Goal: Information Seeking & Learning: Learn about a topic

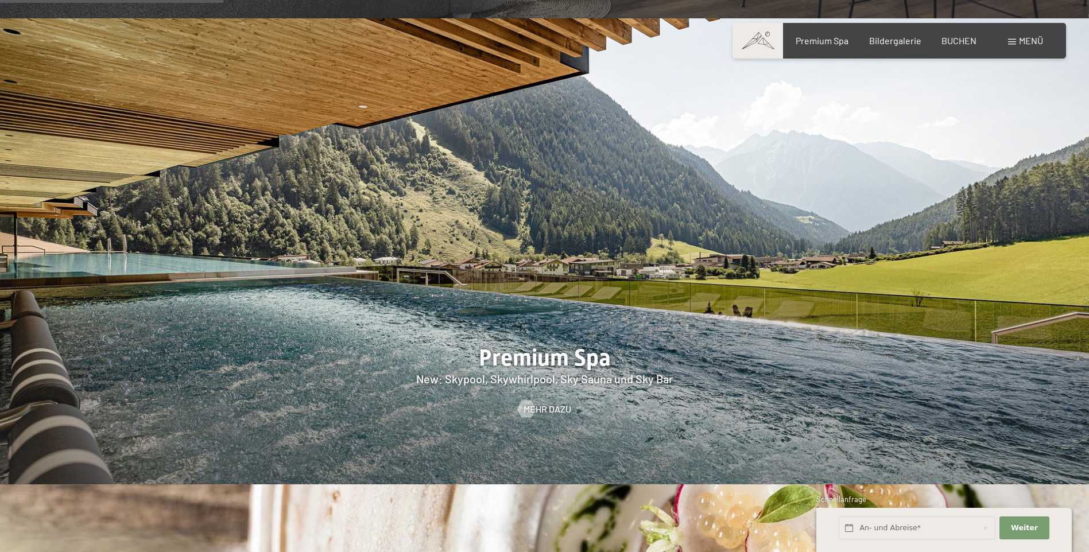
scroll to position [1722, 0]
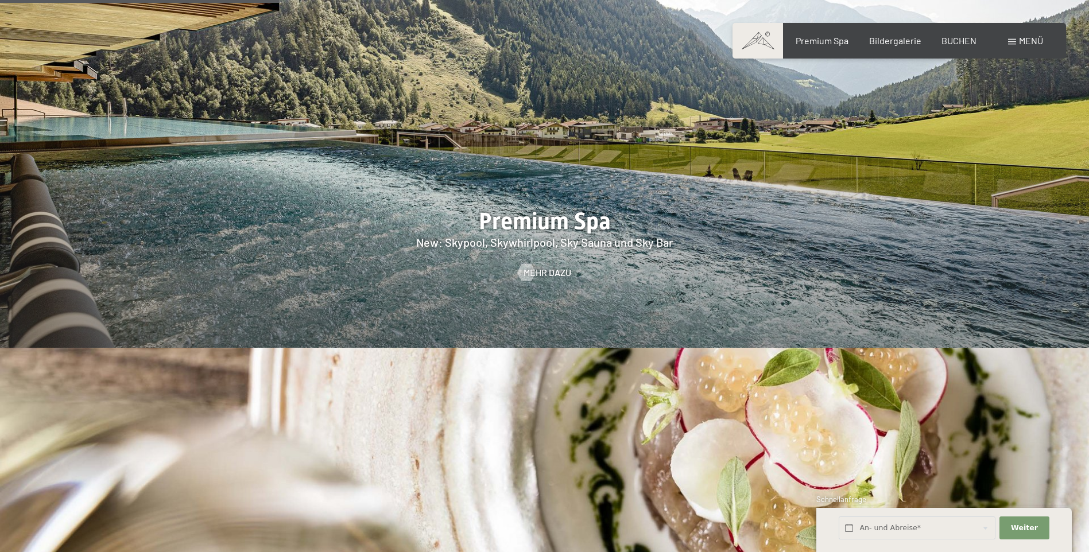
click at [553, 220] on div at bounding box center [544, 115] width 1089 height 466
click at [557, 266] on span "Mehr dazu" at bounding box center [559, 272] width 48 height 13
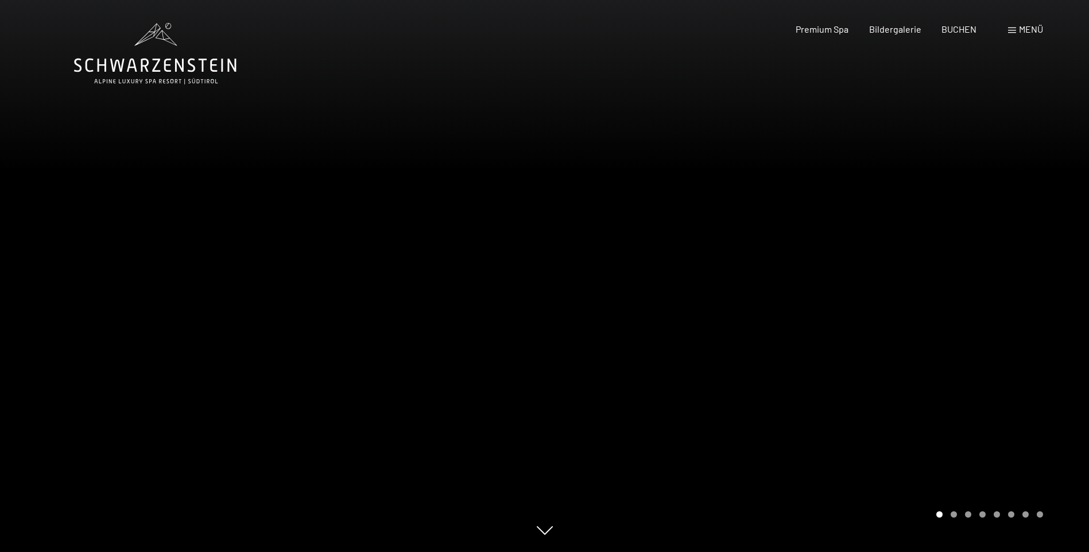
click at [782, 353] on div at bounding box center [817, 276] width 545 height 552
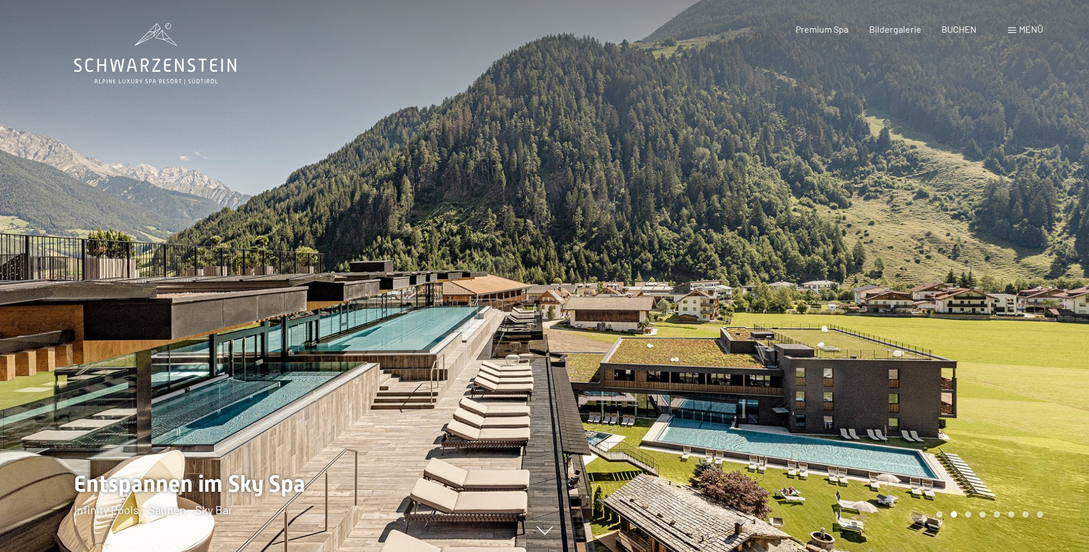
click at [911, 301] on div at bounding box center [817, 276] width 545 height 552
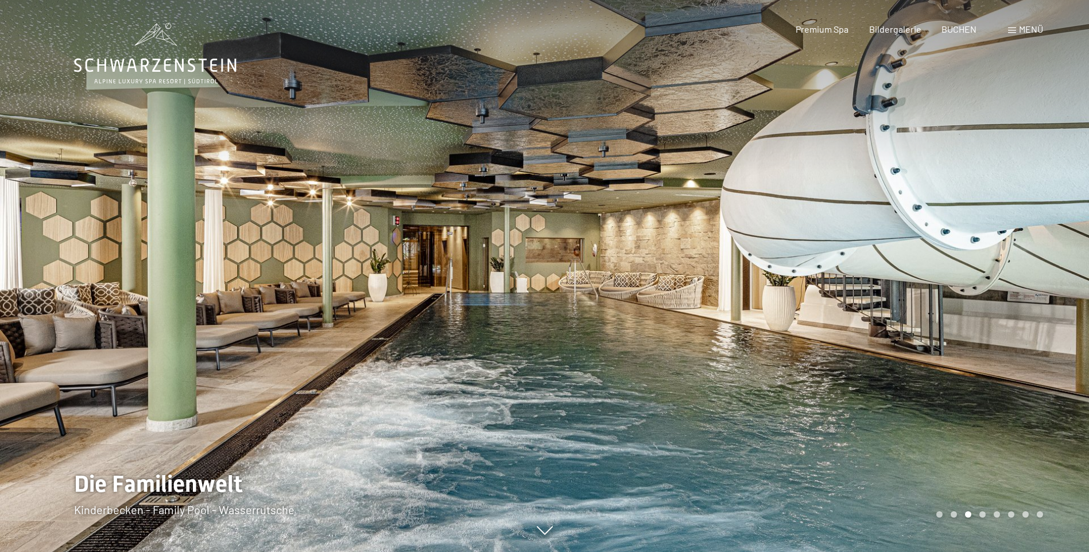
click at [911, 301] on div at bounding box center [817, 276] width 545 height 552
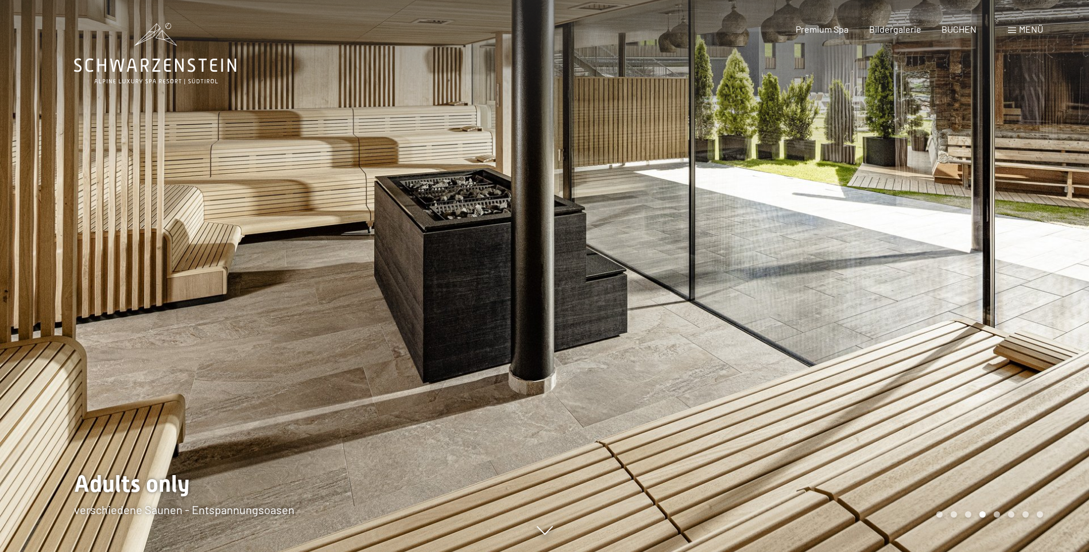
click at [139, 277] on div at bounding box center [272, 276] width 545 height 552
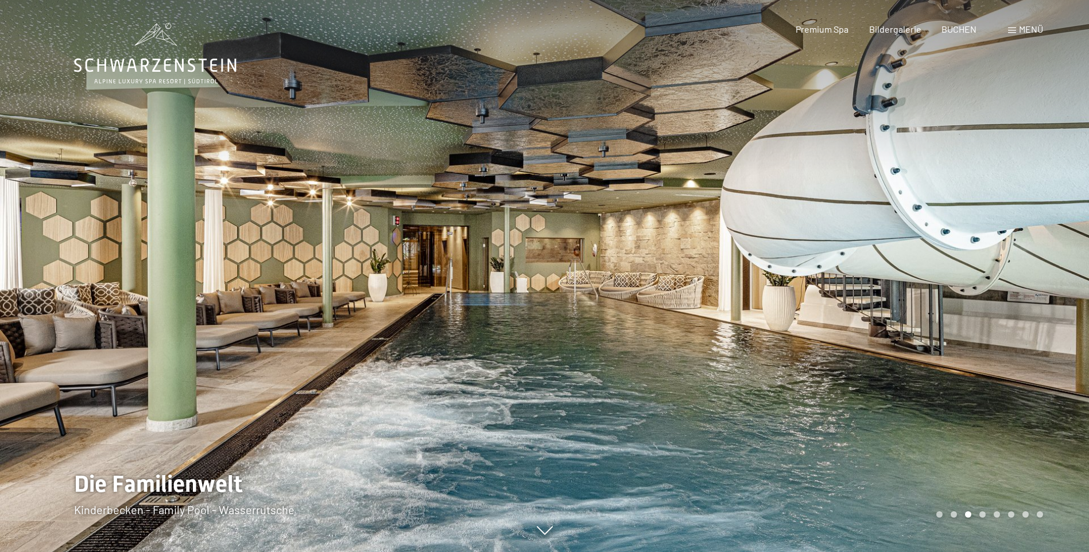
click at [920, 317] on div at bounding box center [817, 276] width 545 height 552
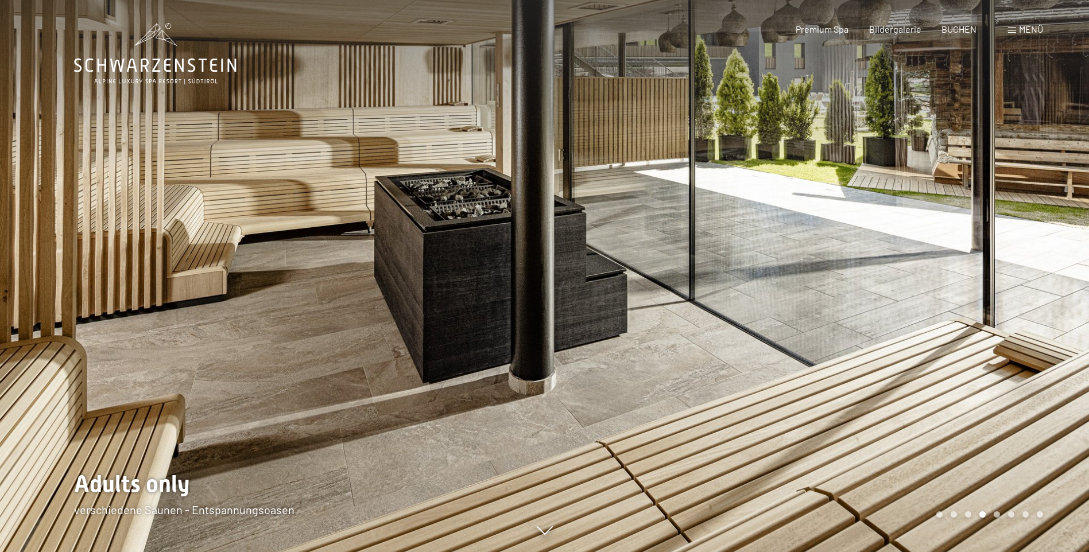
click at [920, 317] on div at bounding box center [817, 276] width 545 height 552
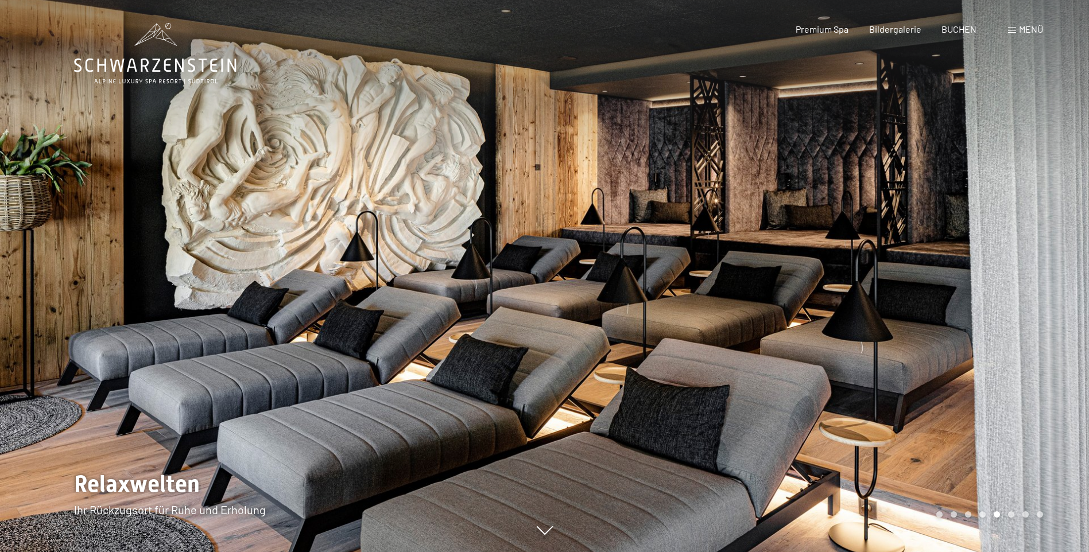
click at [920, 317] on div at bounding box center [817, 276] width 545 height 552
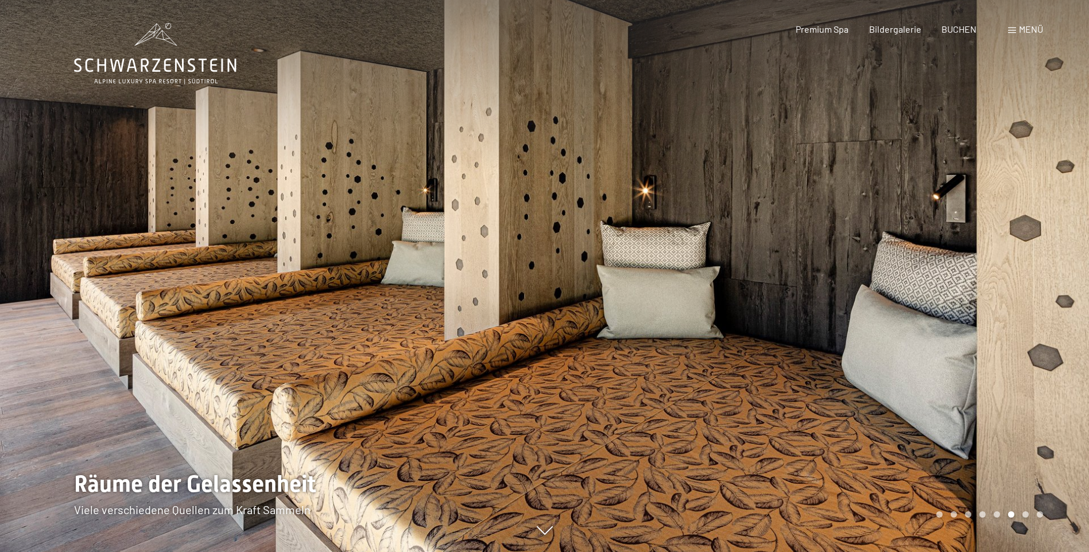
click at [920, 317] on div at bounding box center [817, 276] width 545 height 552
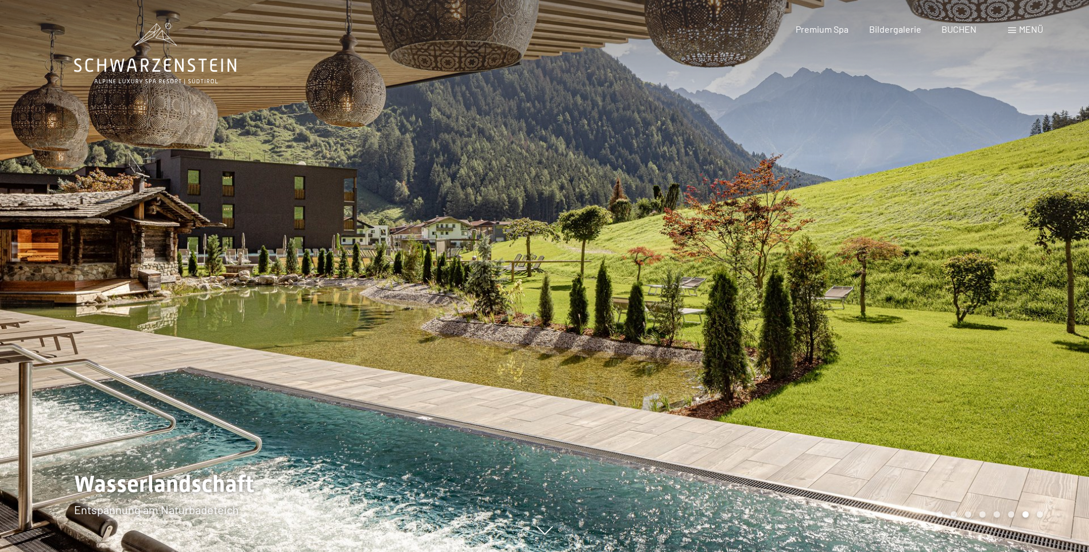
click at [920, 317] on div at bounding box center [817, 276] width 545 height 552
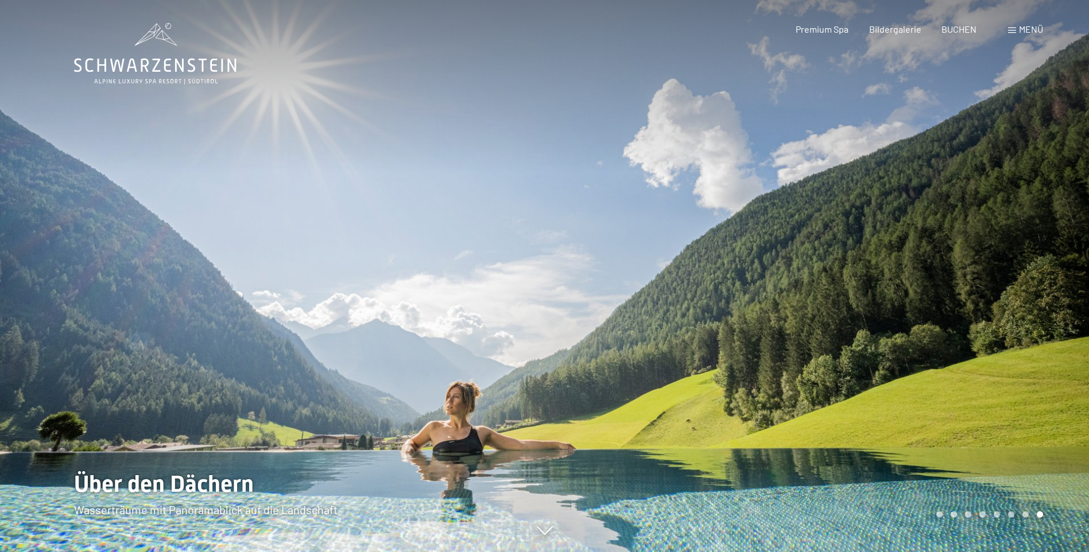
click at [920, 317] on div at bounding box center [817, 276] width 545 height 552
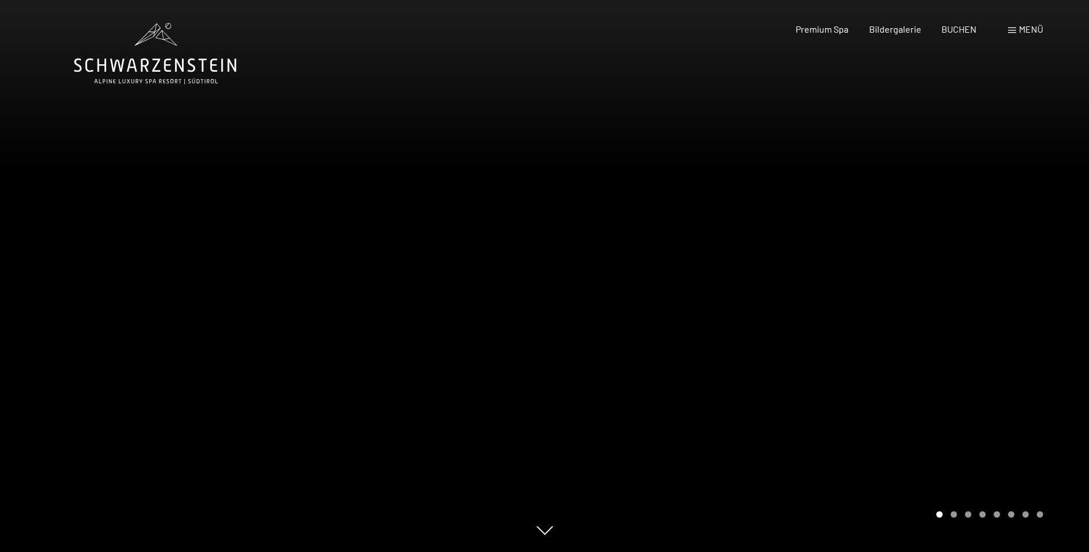
click at [913, 322] on div at bounding box center [817, 276] width 545 height 552
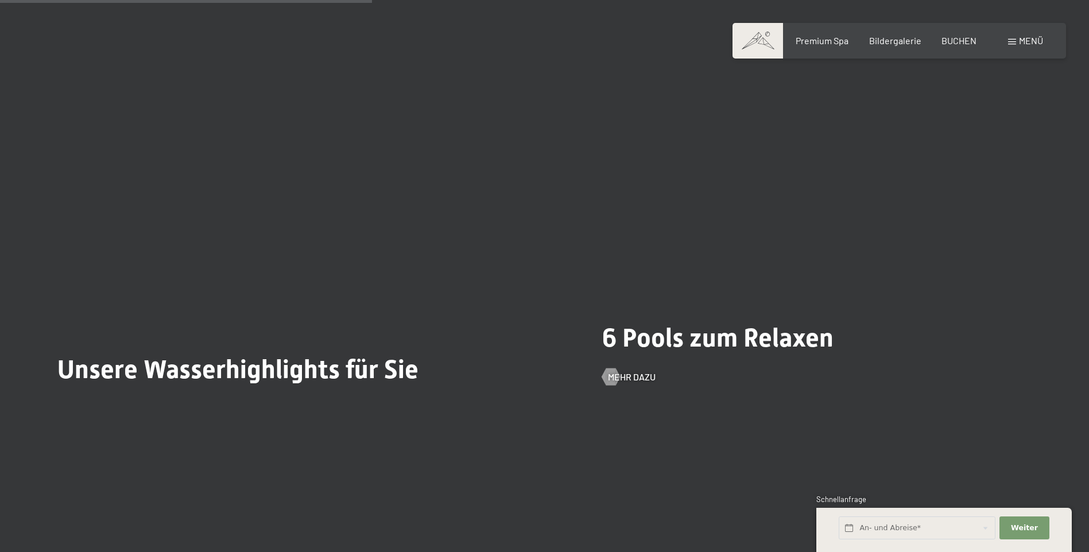
scroll to position [2927, 0]
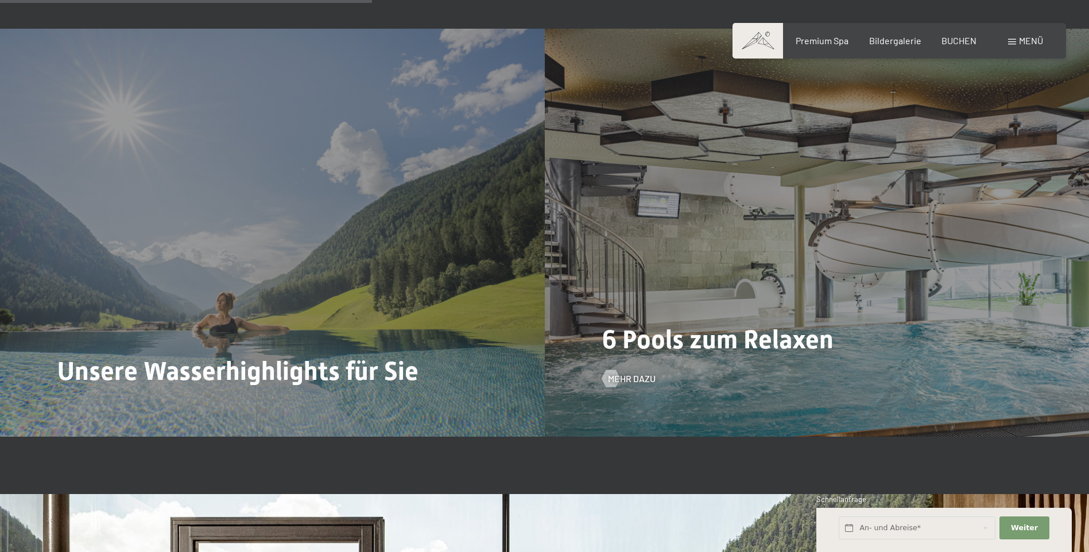
click at [712, 343] on span "6 Pools zum Relaxen" at bounding box center [717, 339] width 231 height 30
click at [640, 379] on span "Mehr dazu" at bounding box center [643, 378] width 48 height 13
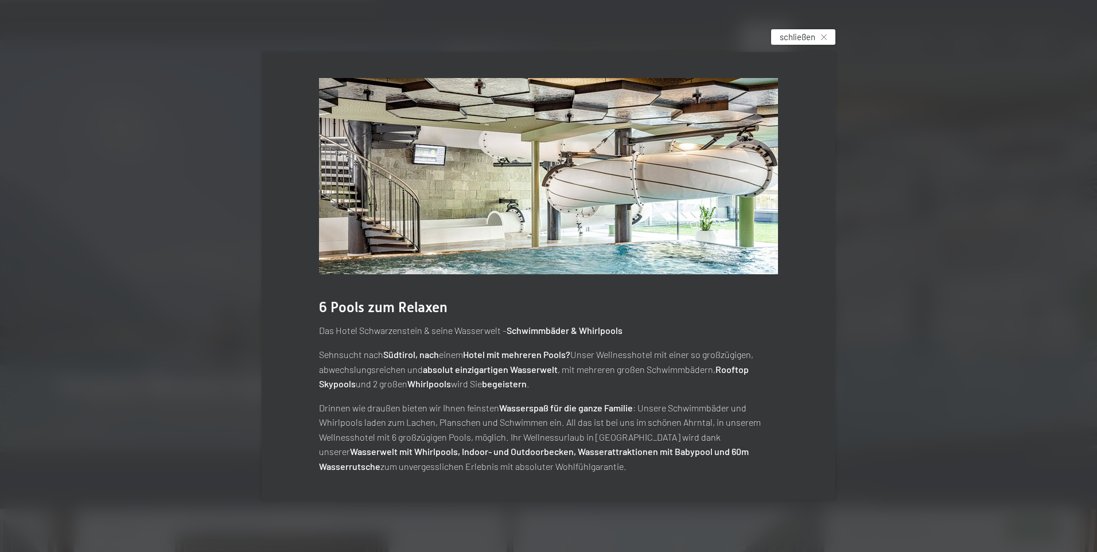
click at [795, 40] on span "schließen" at bounding box center [798, 37] width 36 height 12
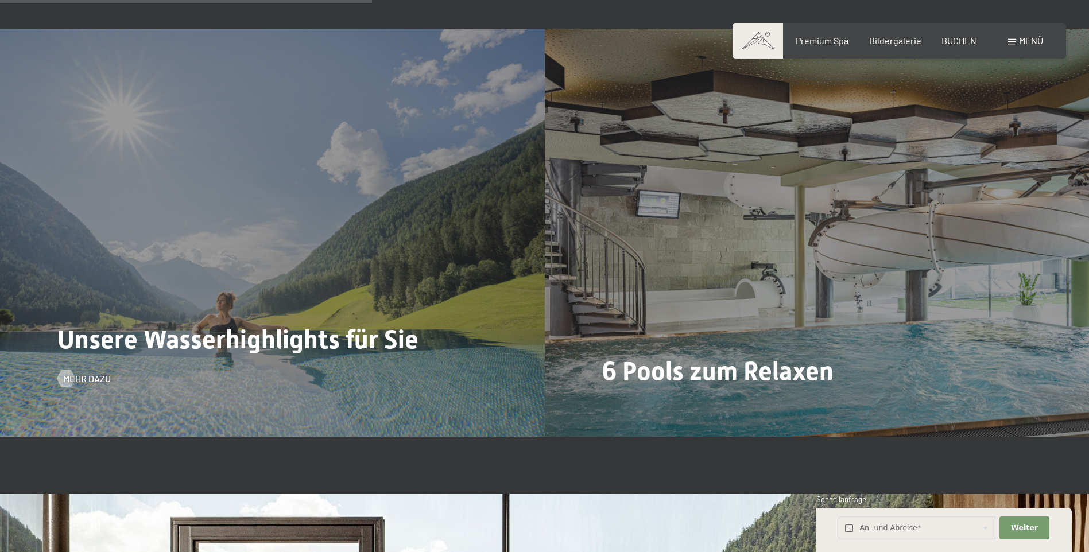
click at [307, 349] on span "Unsere Wasserhighlights für Sie" at bounding box center [237, 339] width 361 height 30
drag, startPoint x: 67, startPoint y: 364, endPoint x: 84, endPoint y: 368, distance: 17.7
click at [68, 364] on div "Unsere Wasserhighlights für Sie Mehr dazu" at bounding box center [272, 233] width 545 height 408
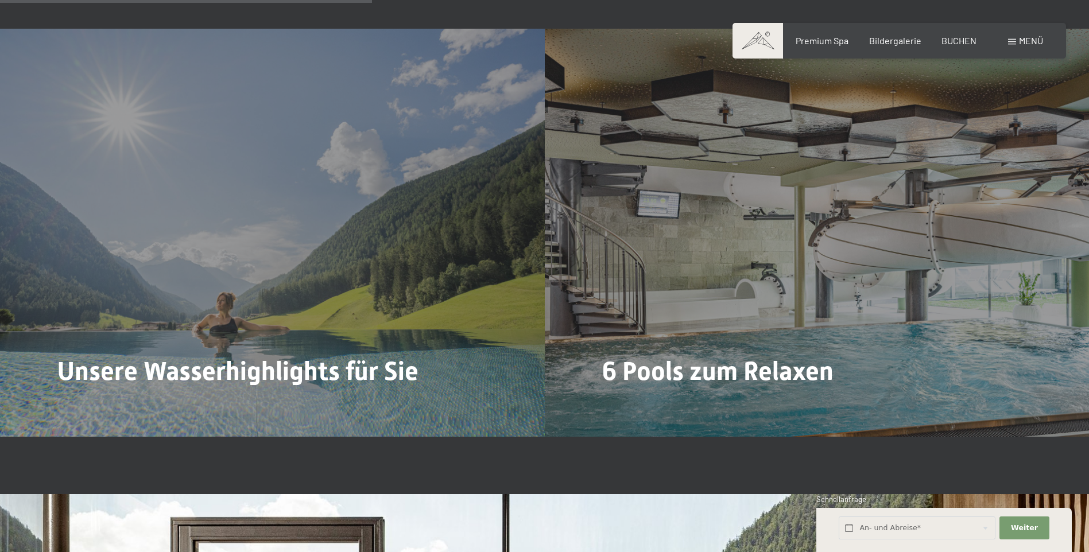
click at [94, 404] on span "Mehr dazu" at bounding box center [87, 410] width 48 height 13
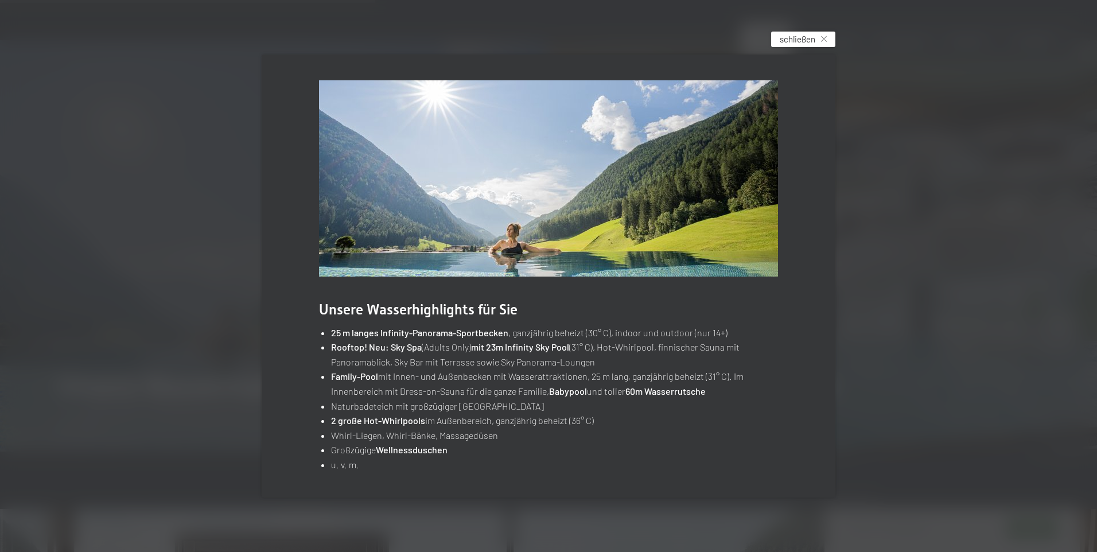
click at [792, 37] on span "schließen" at bounding box center [798, 39] width 36 height 12
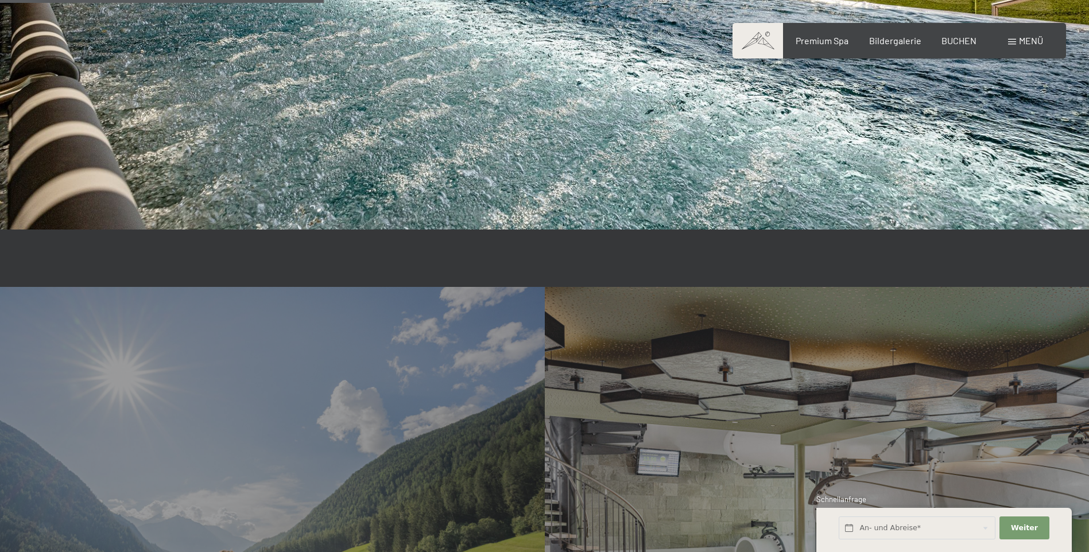
scroll to position [2525, 0]
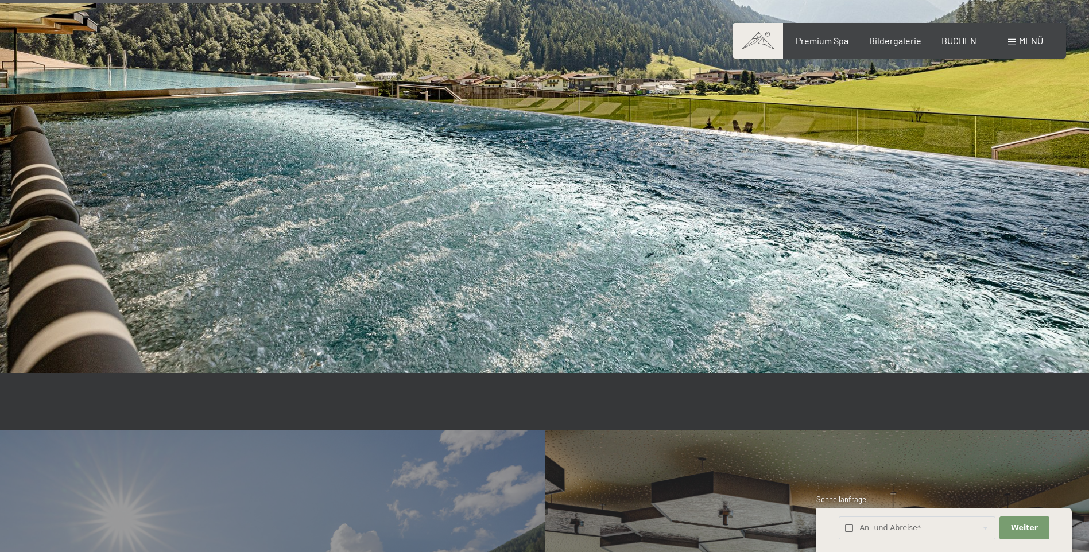
click at [827, 34] on div "Buchen Anfragen Premium Spa Bildergalerie BUCHEN Menü DE IT EN Gutschein Bilder…" at bounding box center [899, 40] width 288 height 13
click at [828, 38] on span "Premium Spa" at bounding box center [821, 38] width 53 height 11
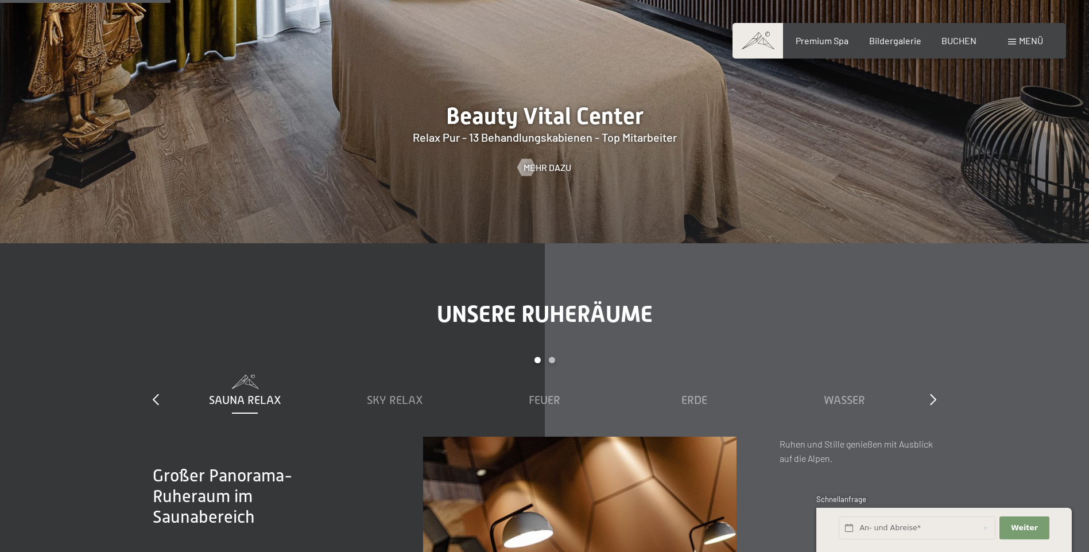
scroll to position [1320, 0]
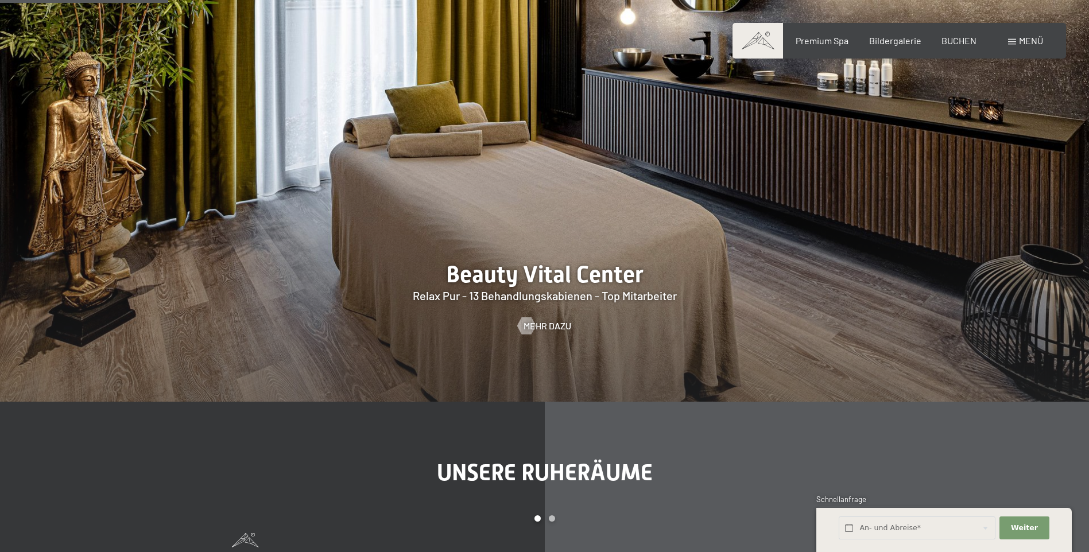
click at [544, 300] on div at bounding box center [544, 169] width 1089 height 466
click at [555, 326] on span "Mehr dazu" at bounding box center [559, 326] width 48 height 13
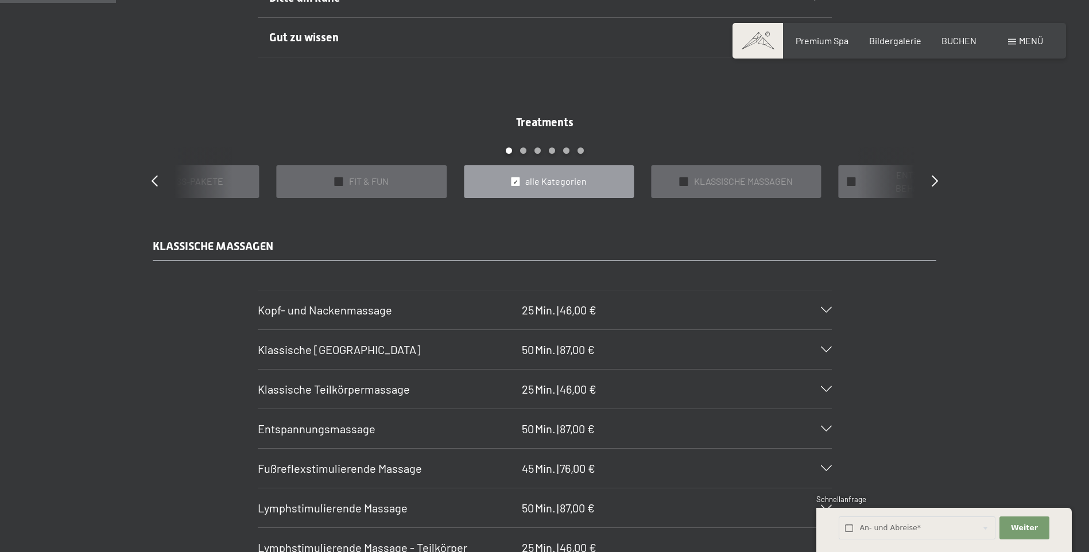
scroll to position [976, 0]
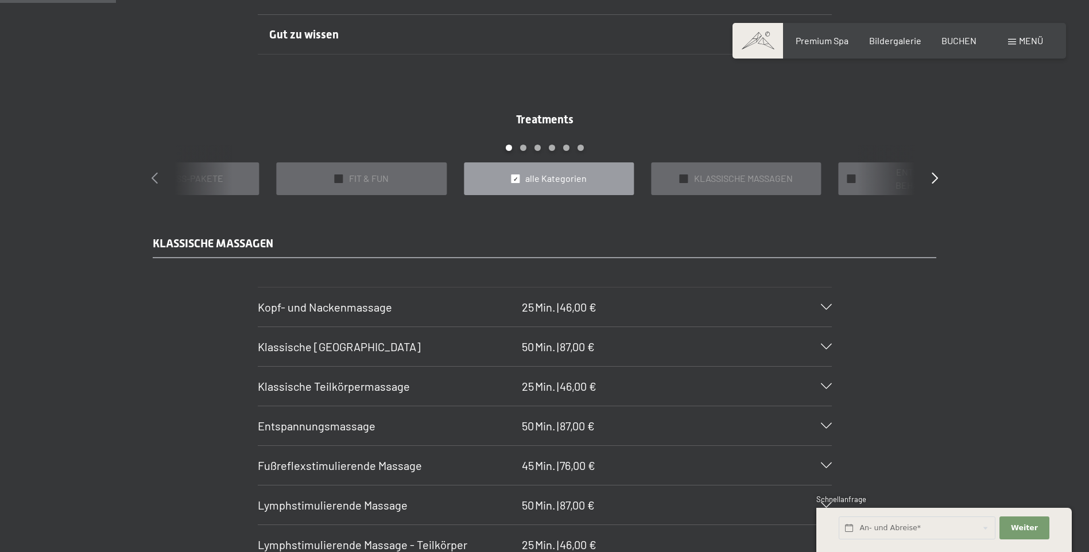
click at [153, 178] on icon at bounding box center [154, 177] width 6 height 11
click at [172, 172] on div "Treatments slide 22 to 26 of 22 ✓ BÄDER & PACKUNGEN ✓ VORFREUDE FÜR WERDENDE MÜ…" at bounding box center [544, 153] width 826 height 84
click at [490, 176] on span "VORFREUDE FÜR WERDENDE MÜTTER" at bounding box center [556, 179] width 138 height 26
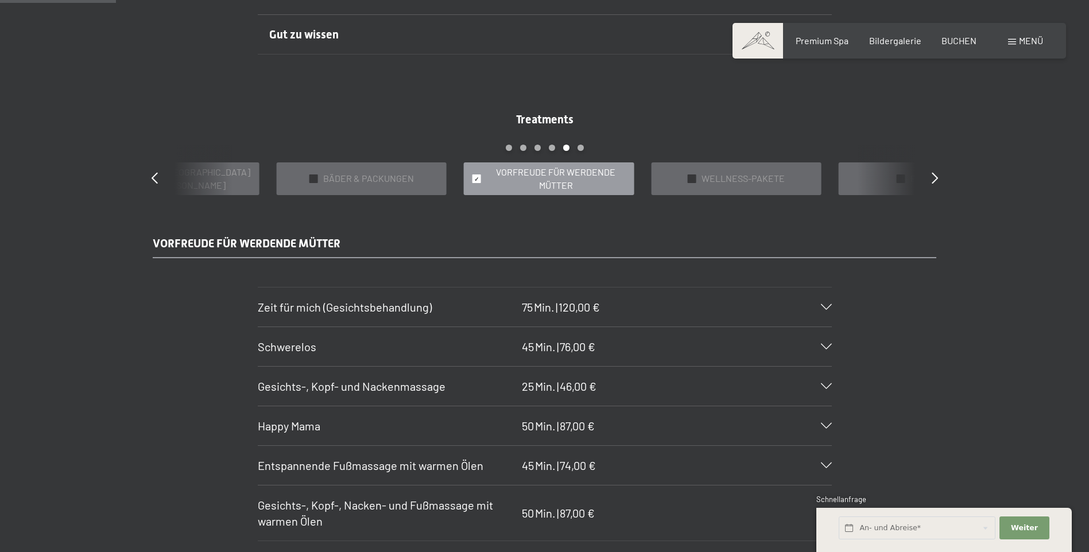
click at [832, 309] on section "Zeit für mich (Gesichtsbehandlung) 75 Min. | 120,00 € Auf Ihren Hauttyp abgesti…" at bounding box center [545, 307] width 574 height 40
click at [825, 304] on div "Zeit für mich (Gesichtsbehandlung) 75 Min. | 120,00 €" at bounding box center [545, 307] width 574 height 39
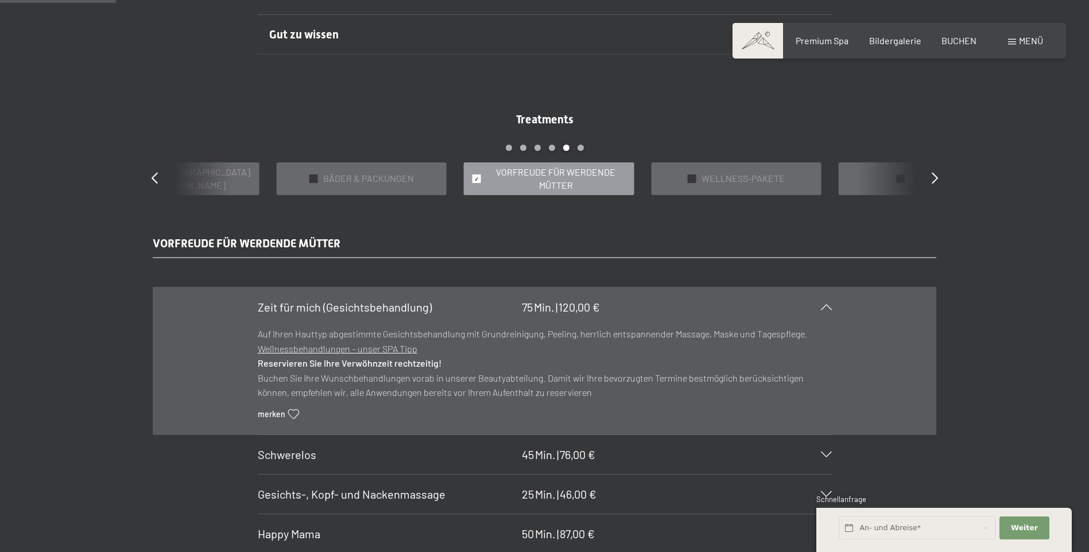
click at [825, 304] on div "Zeit für mich (Gesichtsbehandlung) 75 Min. | 120,00 €" at bounding box center [545, 307] width 574 height 39
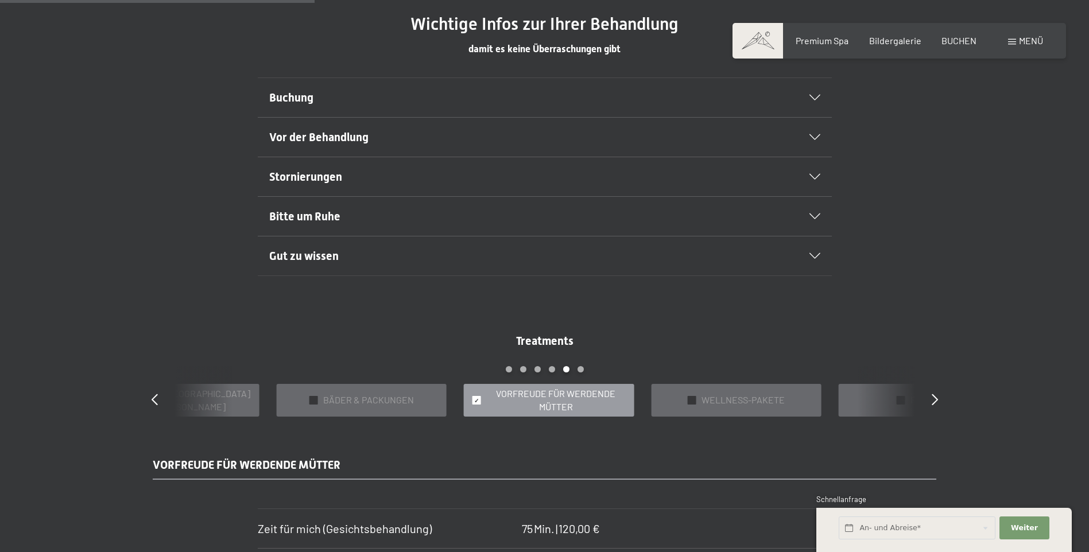
scroll to position [689, 0]
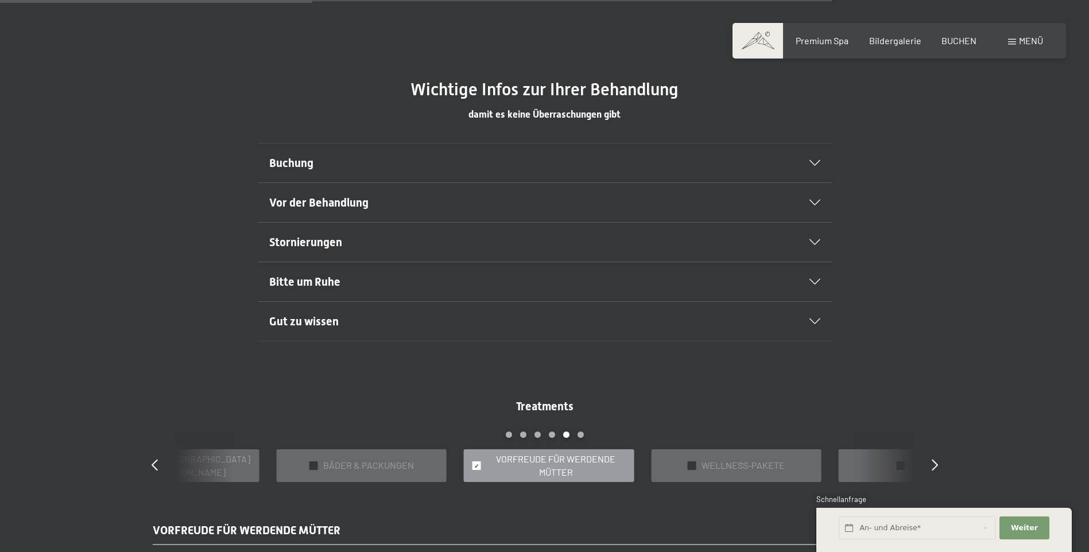
click at [531, 169] on h2 "Buchung" at bounding box center [517, 163] width 496 height 16
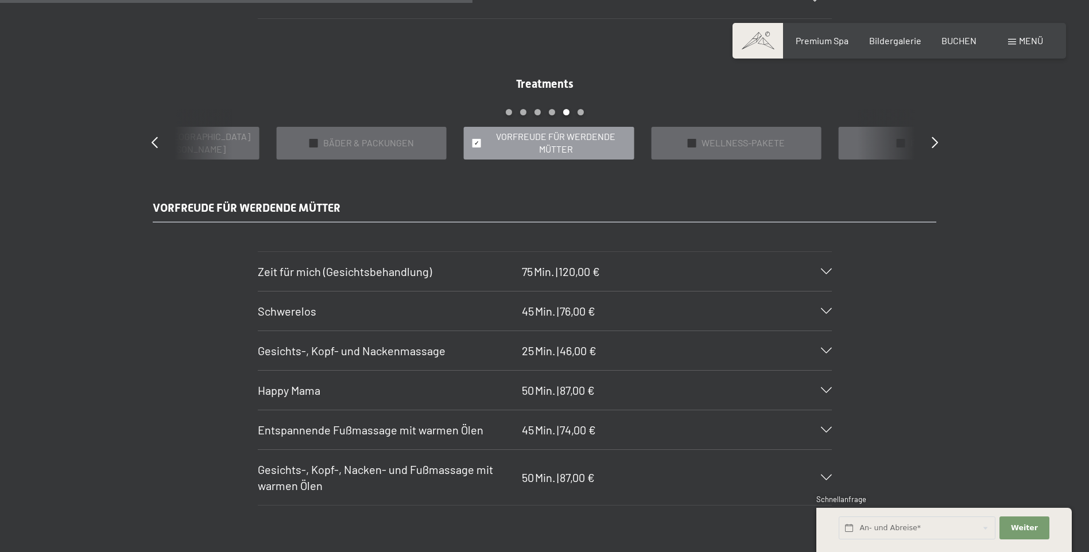
scroll to position [1090, 0]
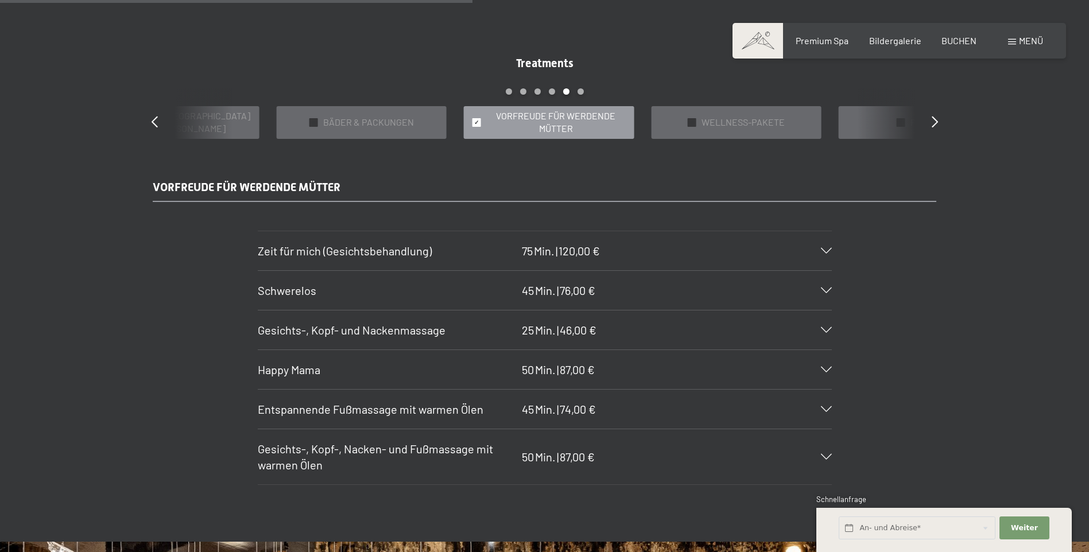
click at [825, 251] on icon at bounding box center [826, 251] width 11 height 6
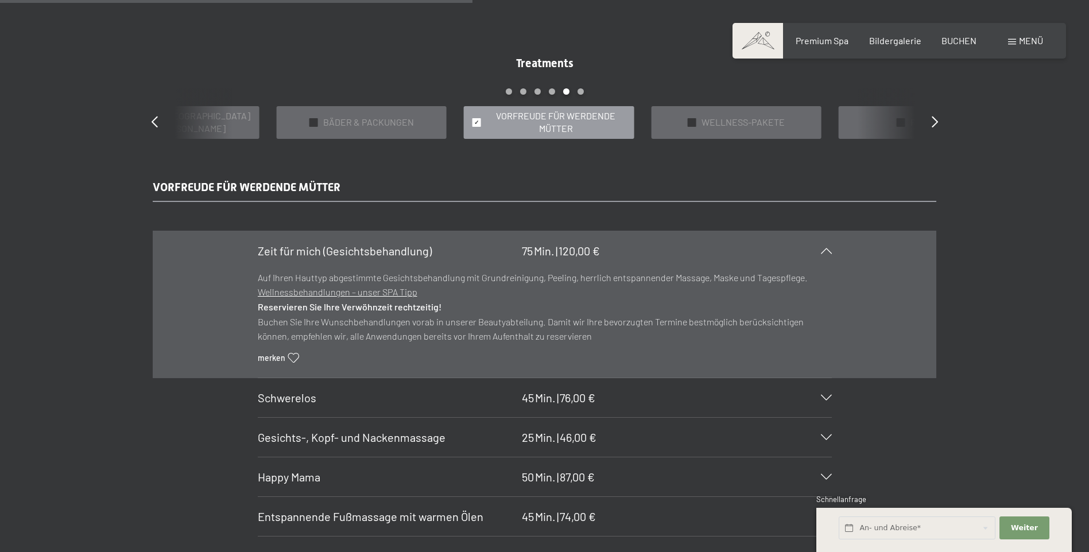
click at [371, 296] on u "Wellnessbehandlungen – unser SPA Tipp" at bounding box center [338, 291] width 160 height 11
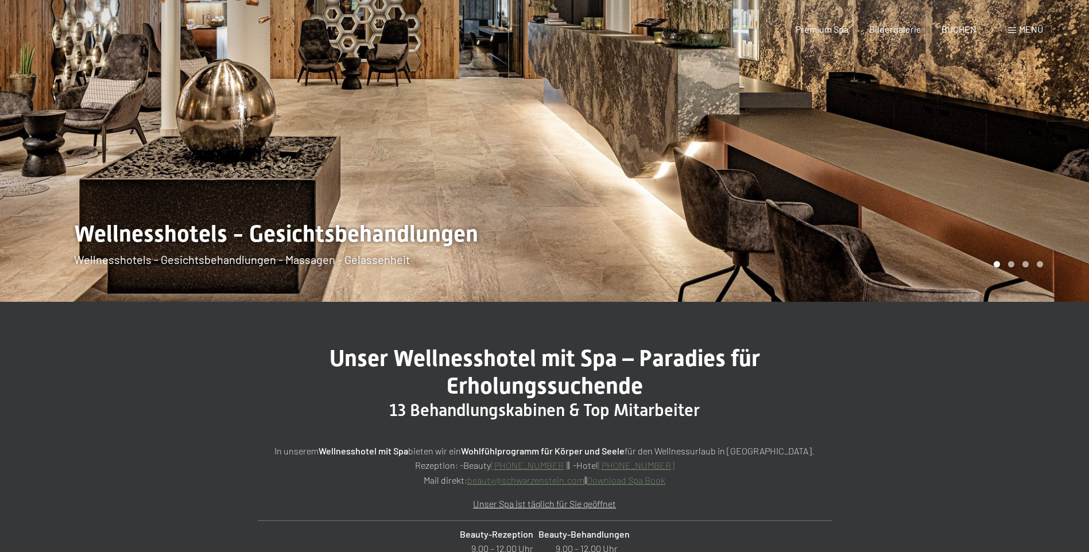
scroll to position [0, 0]
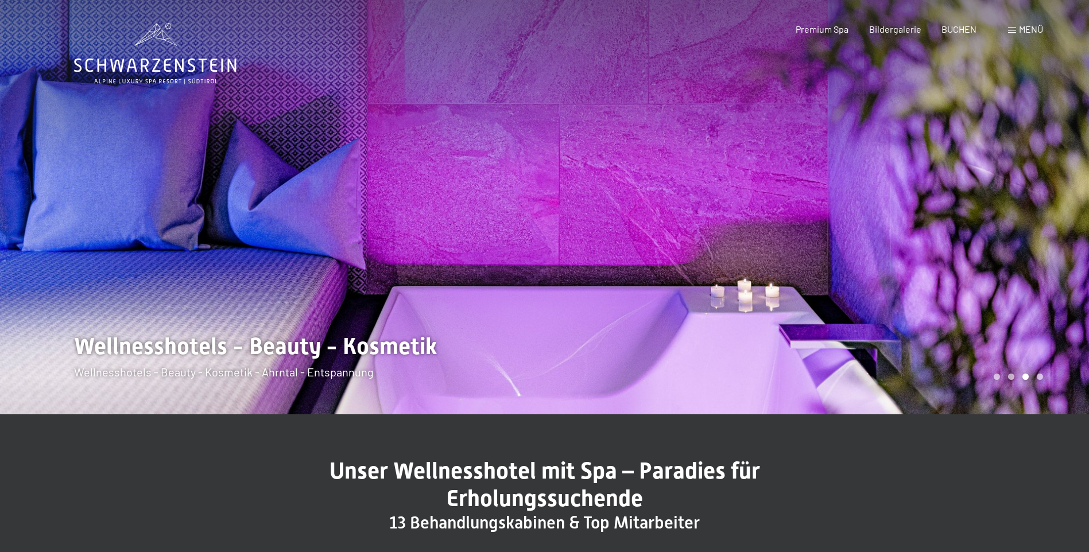
click at [203, 79] on icon at bounding box center [155, 53] width 162 height 61
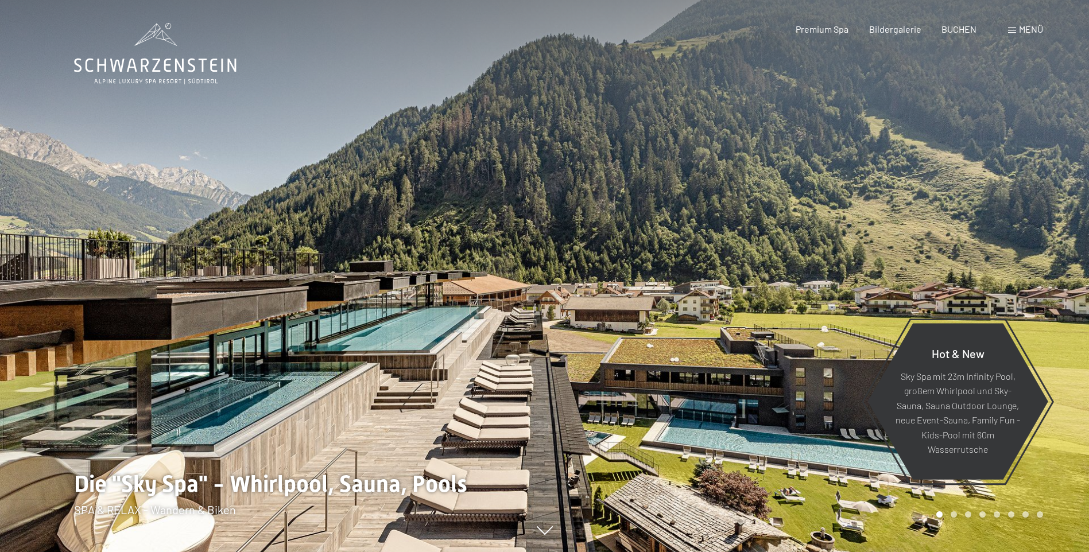
click at [1015, 34] on div "Menü" at bounding box center [1025, 29] width 35 height 13
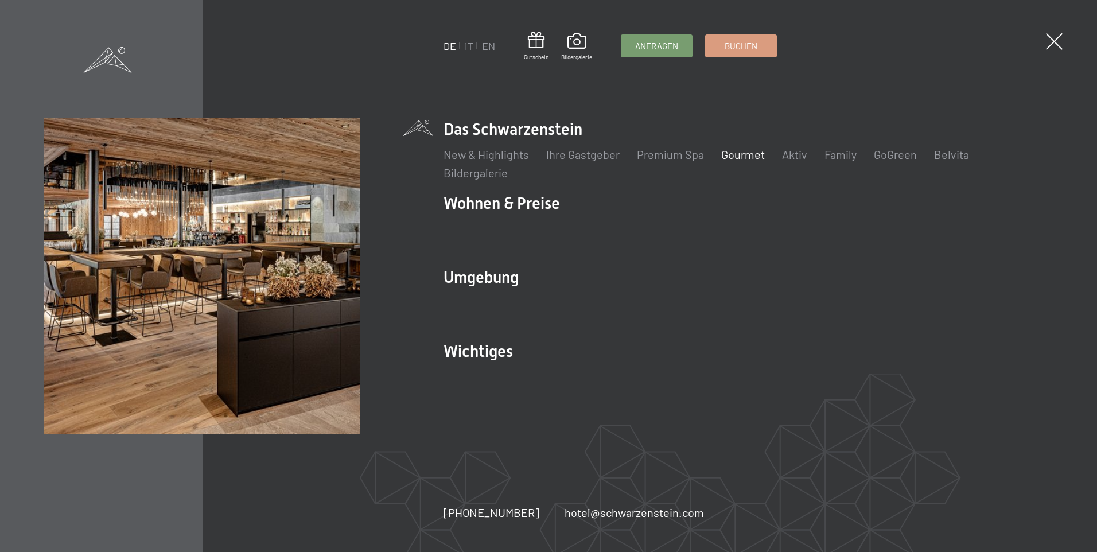
click at [731, 150] on link "Gourmet" at bounding box center [743, 154] width 44 height 14
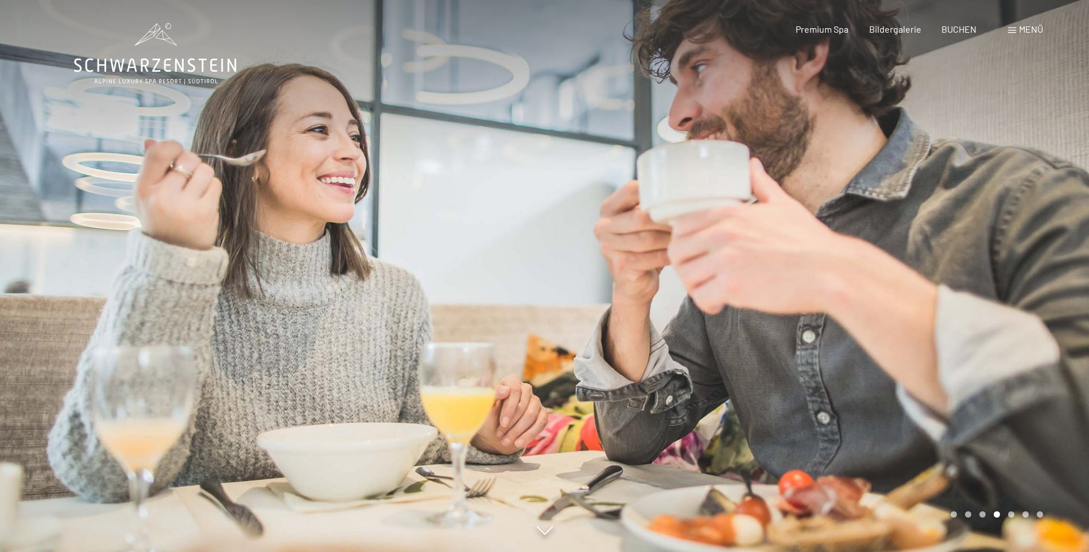
click at [973, 266] on div at bounding box center [817, 276] width 545 height 552
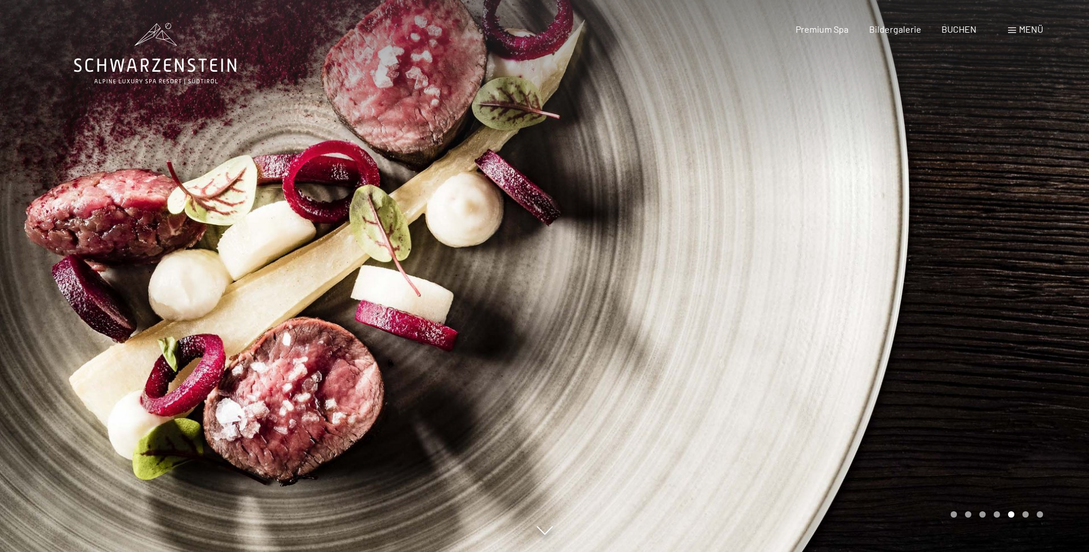
click at [973, 266] on div at bounding box center [817, 276] width 545 height 552
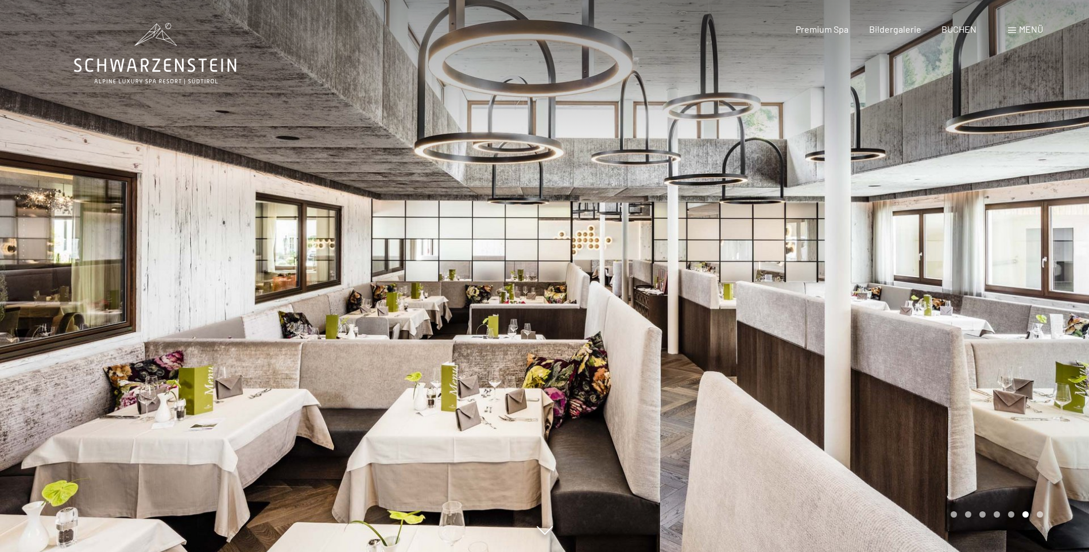
click at [973, 266] on div at bounding box center [817, 276] width 545 height 552
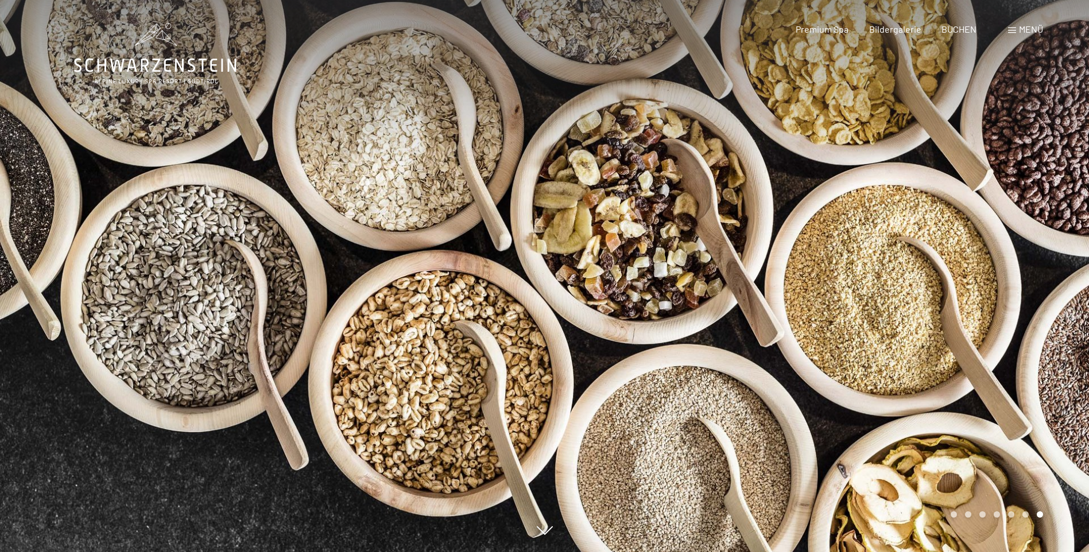
click at [973, 266] on div at bounding box center [817, 276] width 545 height 552
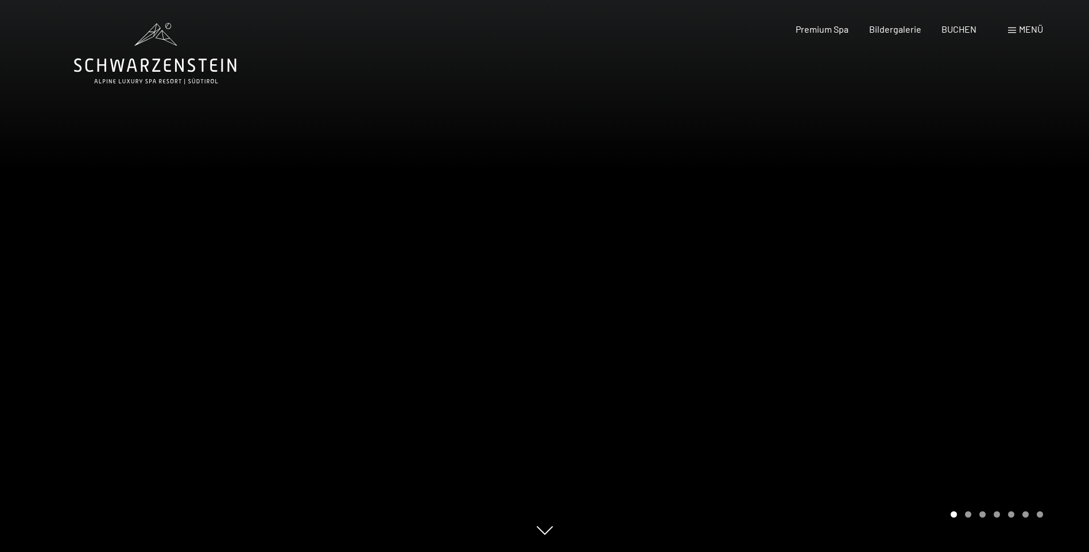
click at [973, 266] on div at bounding box center [817, 276] width 545 height 552
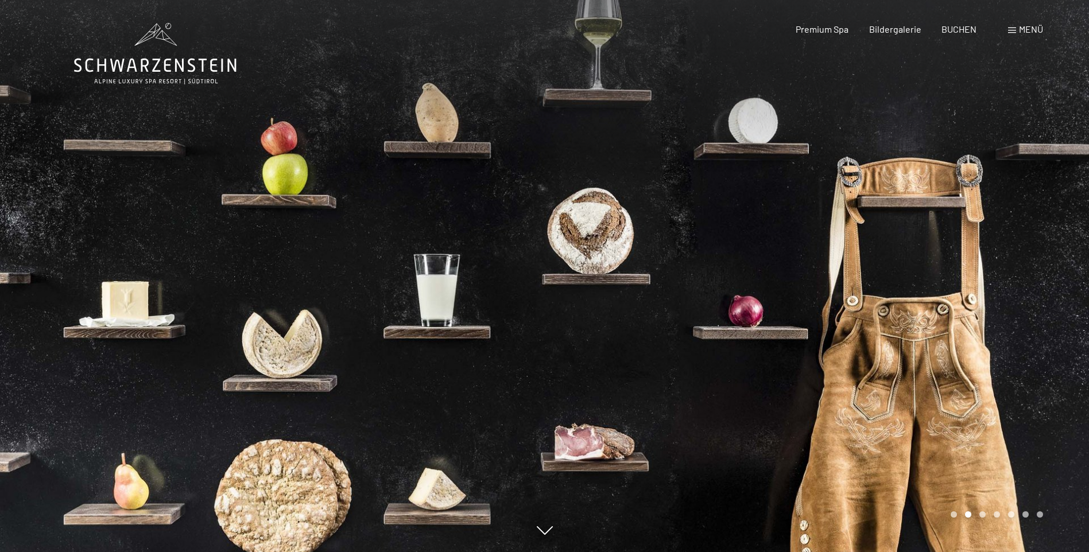
click at [973, 266] on div at bounding box center [817, 276] width 545 height 552
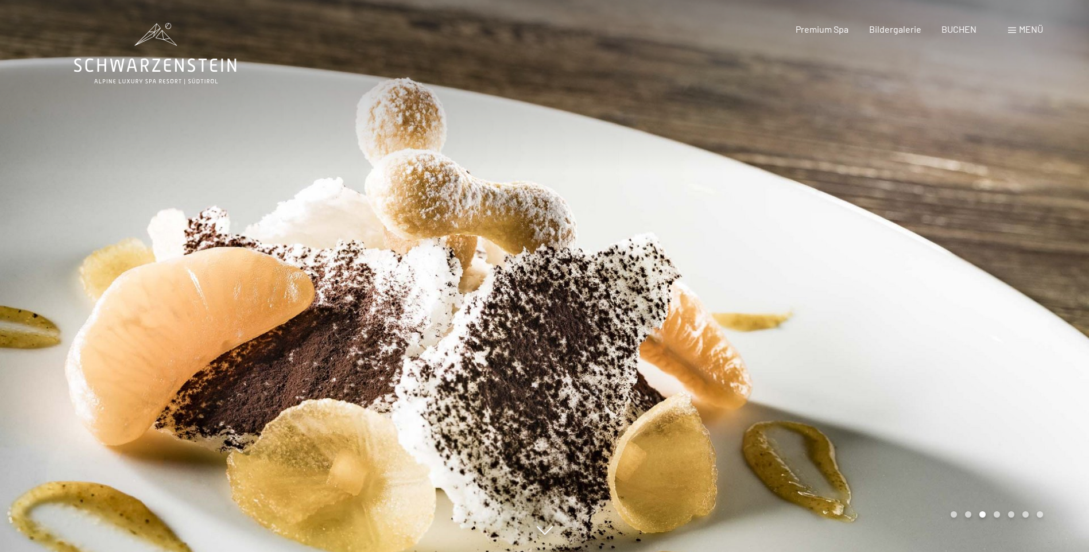
click at [1013, 30] on span at bounding box center [1012, 31] width 8 height 6
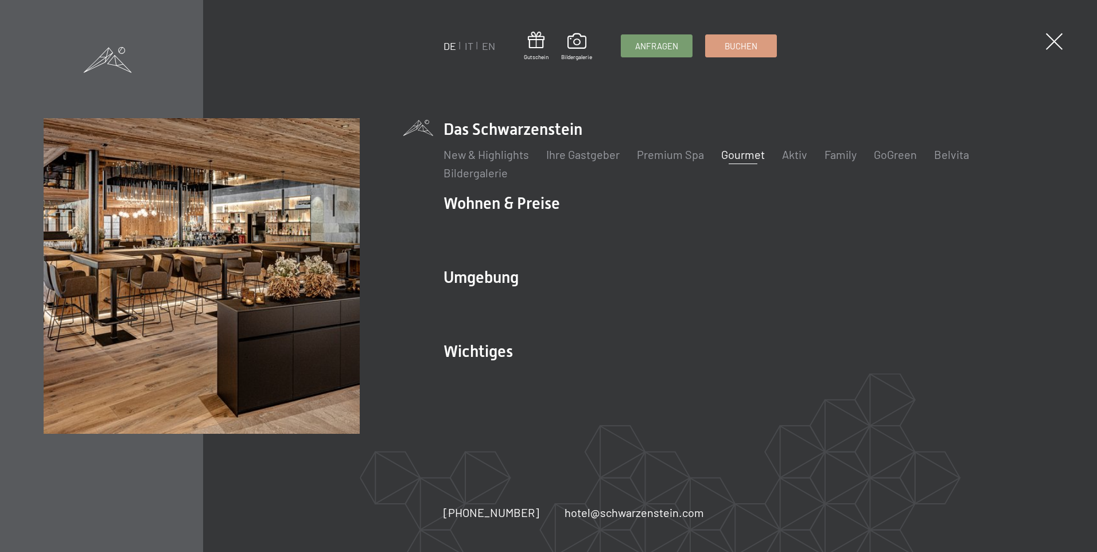
click at [485, 162] on li "New & Highlights" at bounding box center [487, 154] width 86 height 16
click at [484, 153] on link "New & Highlights" at bounding box center [487, 154] width 86 height 14
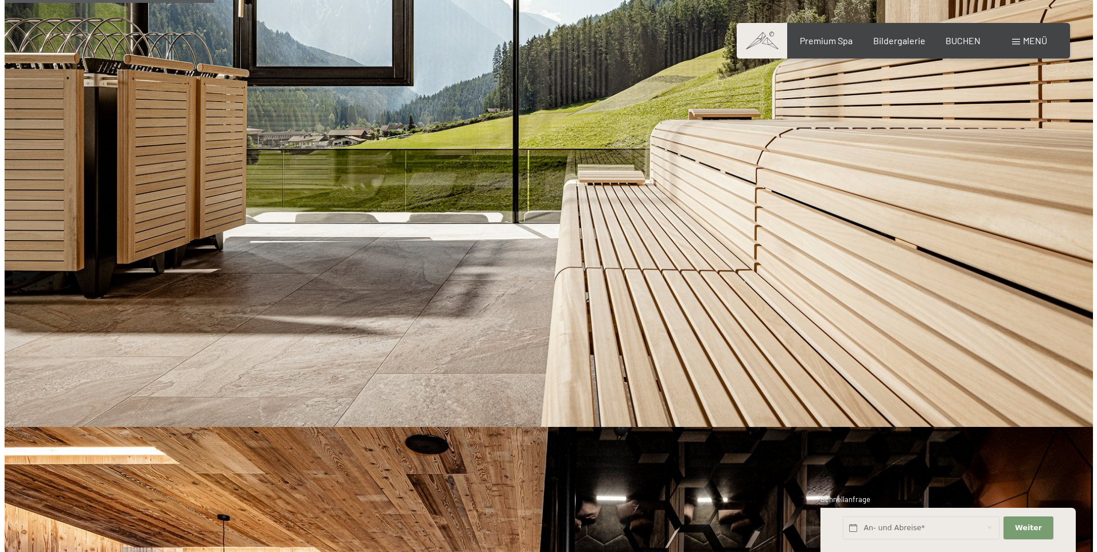
scroll to position [631, 0]
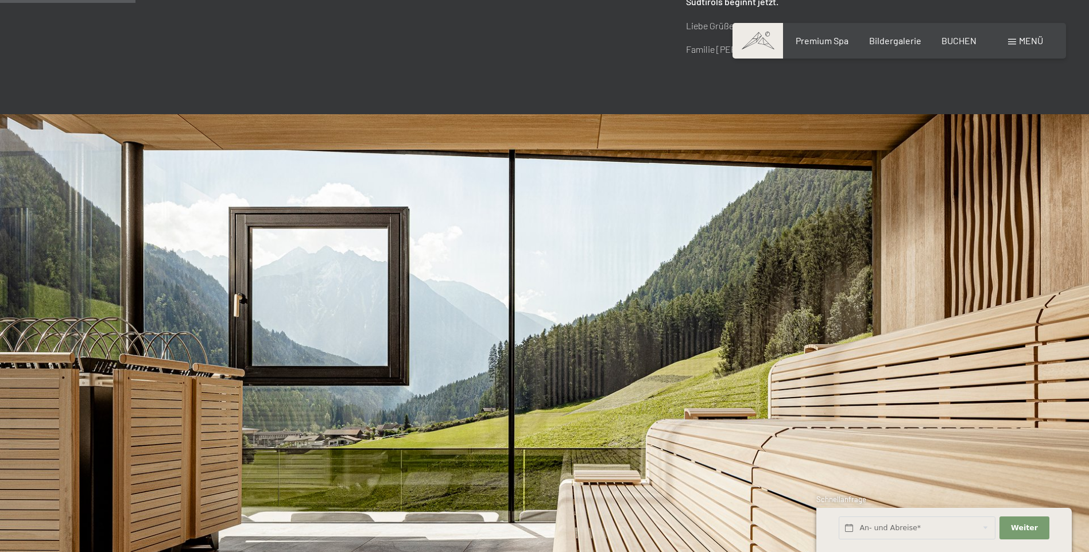
click at [1011, 46] on div "Menü" at bounding box center [1025, 40] width 35 height 13
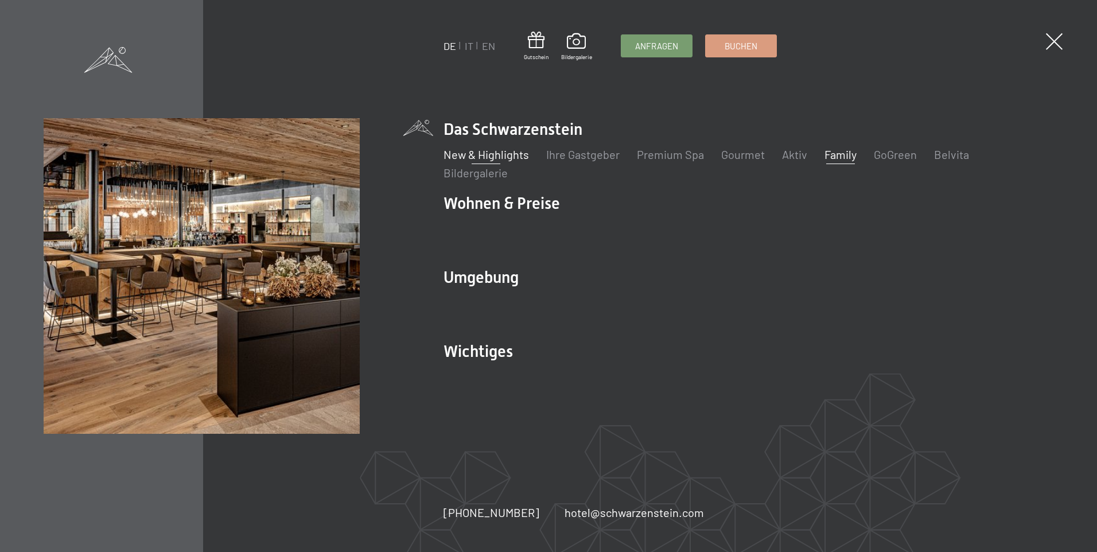
click at [830, 147] on link "Family" at bounding box center [841, 154] width 32 height 14
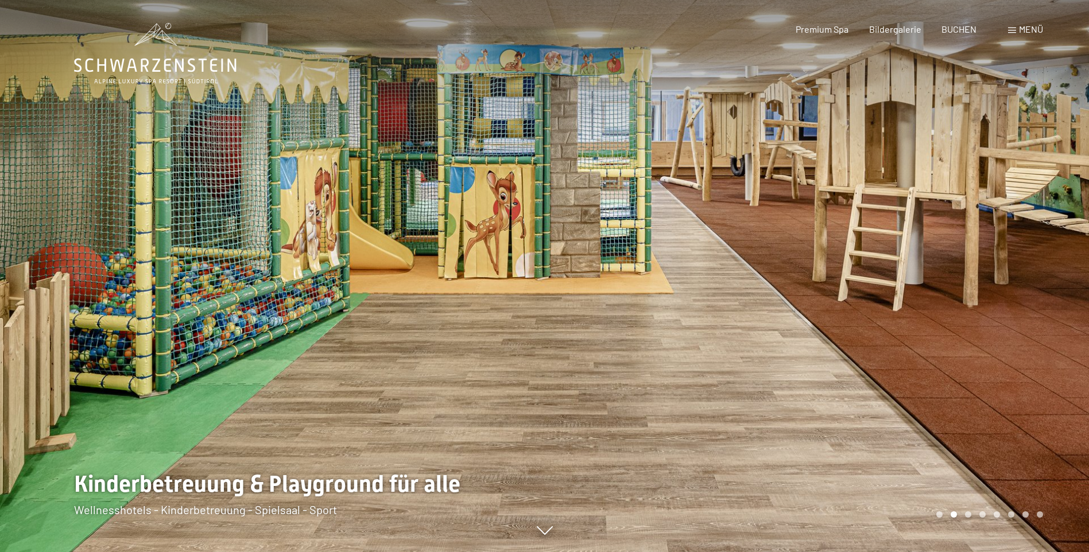
click at [977, 277] on div at bounding box center [817, 276] width 545 height 552
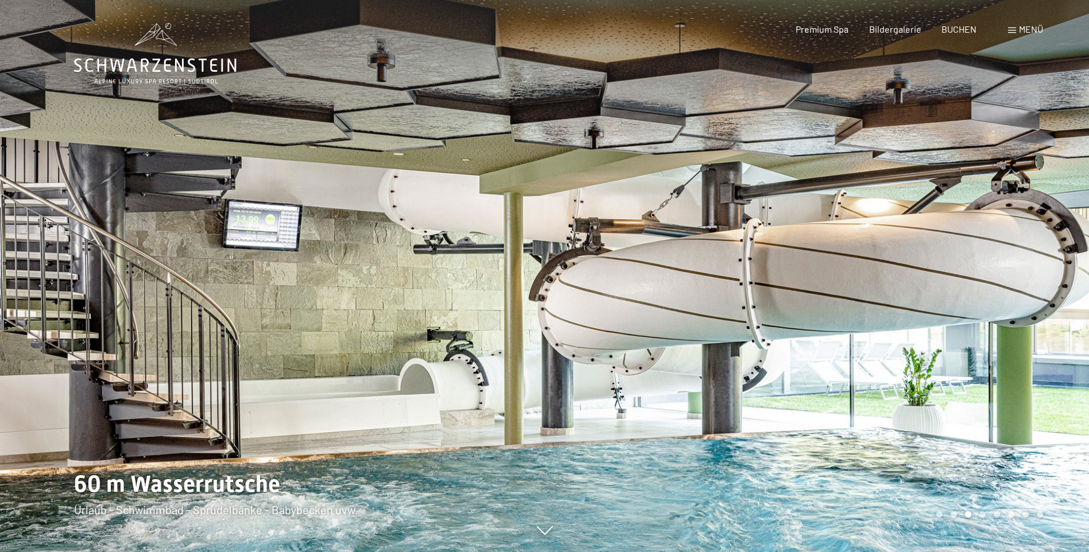
click at [977, 277] on div at bounding box center [817, 276] width 545 height 552
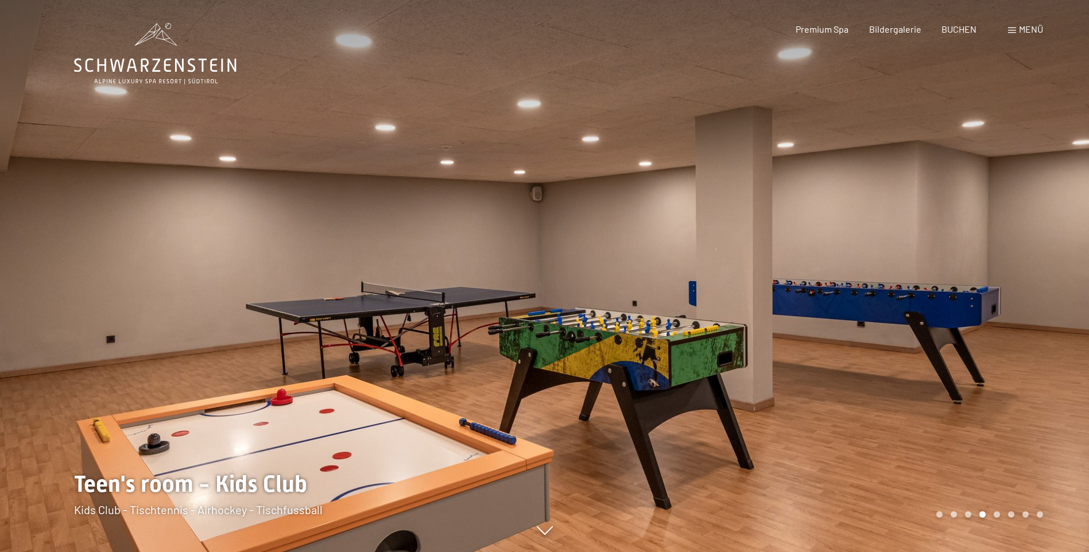
click at [977, 277] on div at bounding box center [817, 276] width 545 height 552
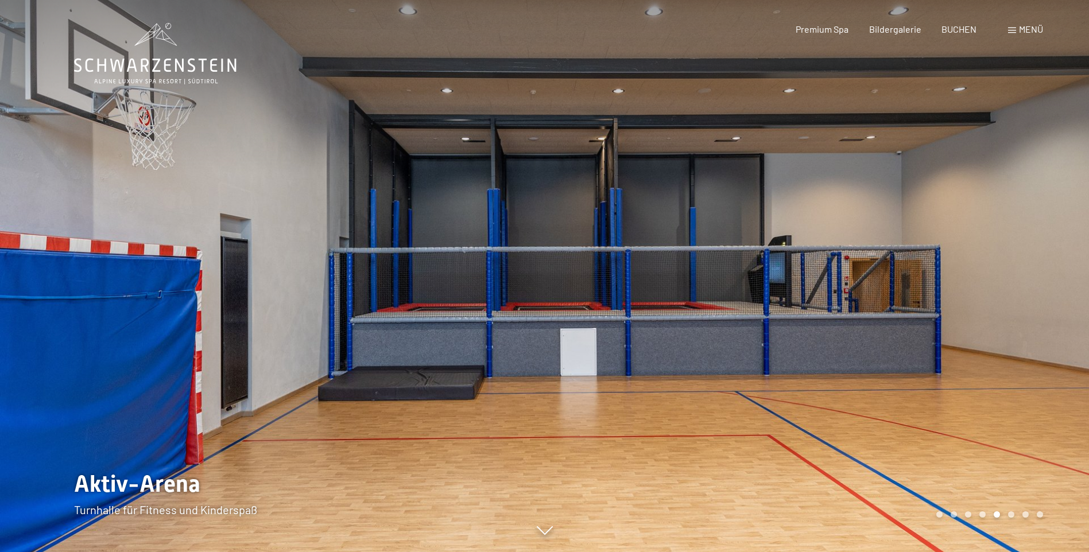
click at [977, 277] on div at bounding box center [817, 276] width 545 height 552
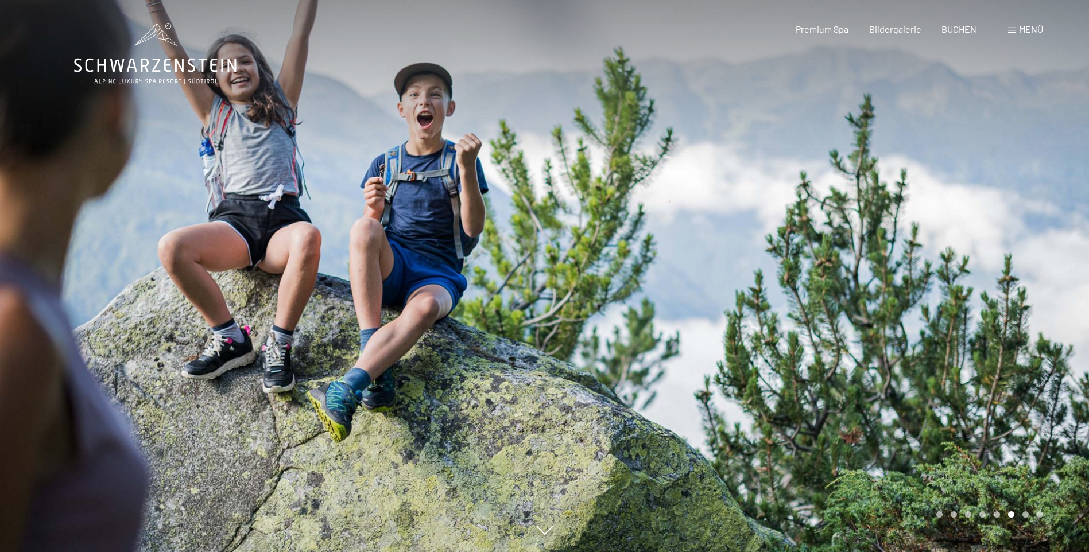
click at [977, 277] on div at bounding box center [817, 276] width 545 height 552
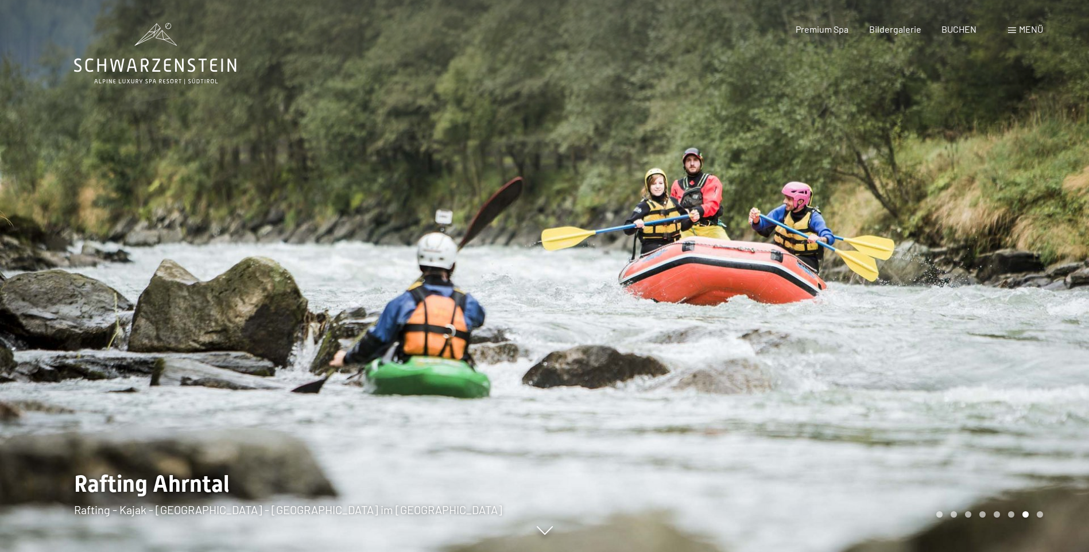
click at [977, 277] on div at bounding box center [817, 276] width 545 height 552
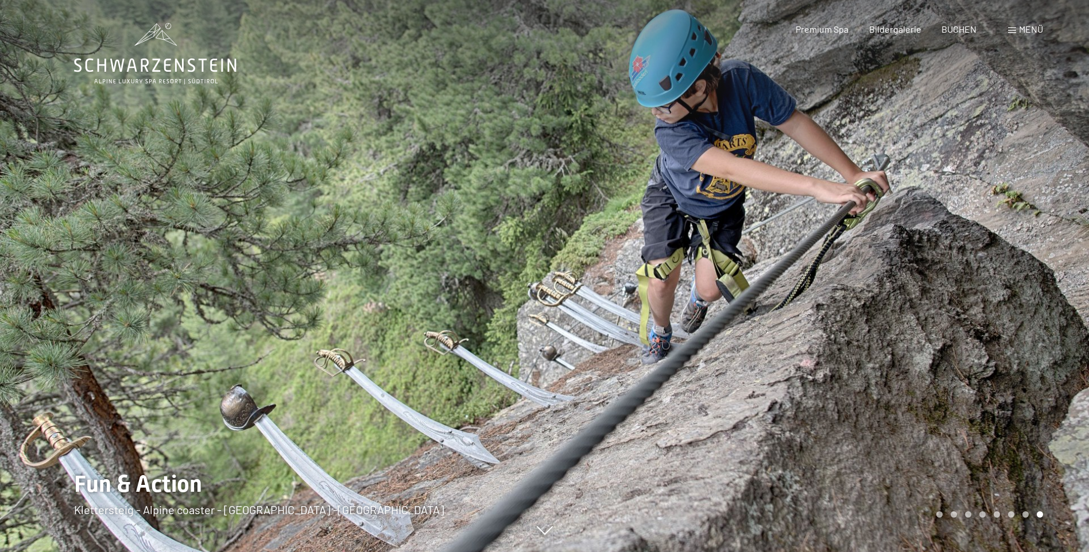
click at [968, 269] on div at bounding box center [817, 276] width 545 height 552
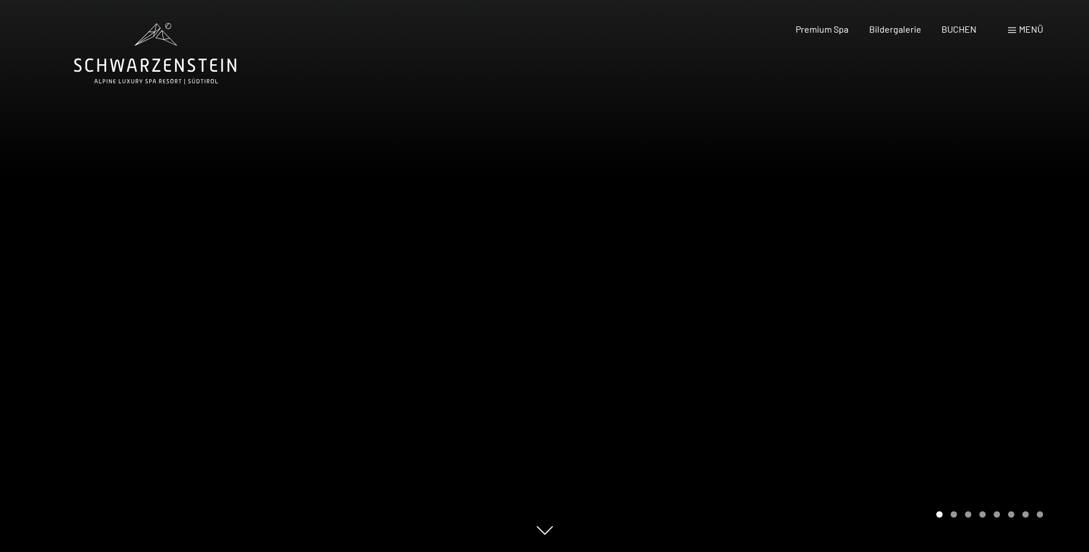
click at [968, 269] on div at bounding box center [817, 276] width 545 height 552
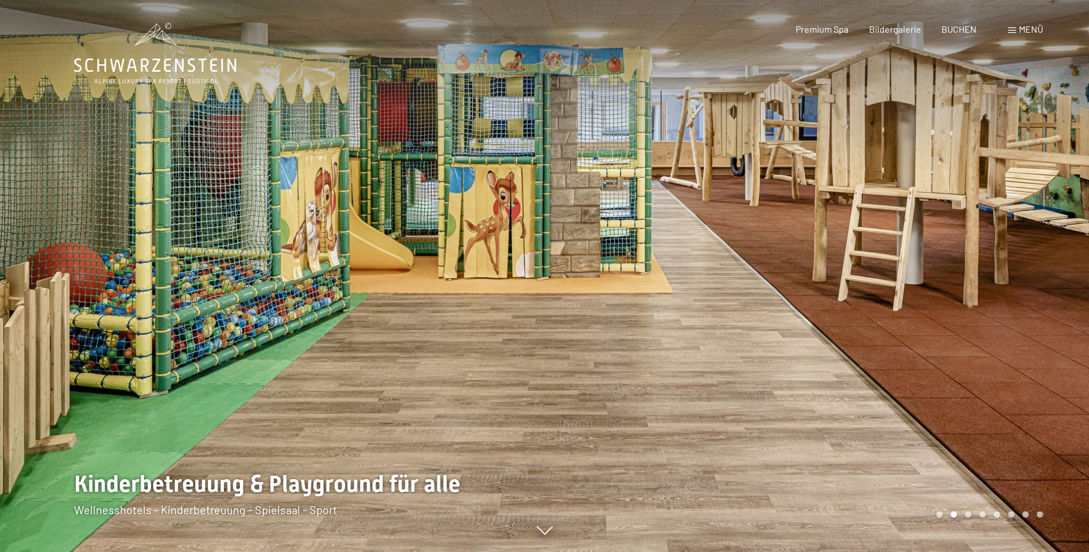
click at [968, 269] on div at bounding box center [817, 276] width 545 height 552
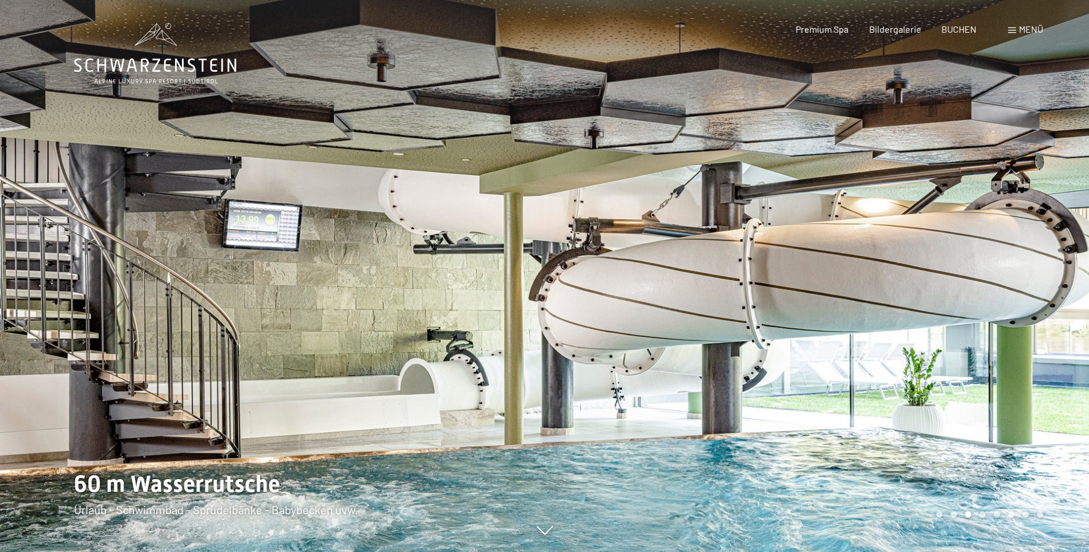
drag, startPoint x: 968, startPoint y: 269, endPoint x: 970, endPoint y: 258, distance: 11.1
click at [970, 258] on div at bounding box center [817, 276] width 545 height 552
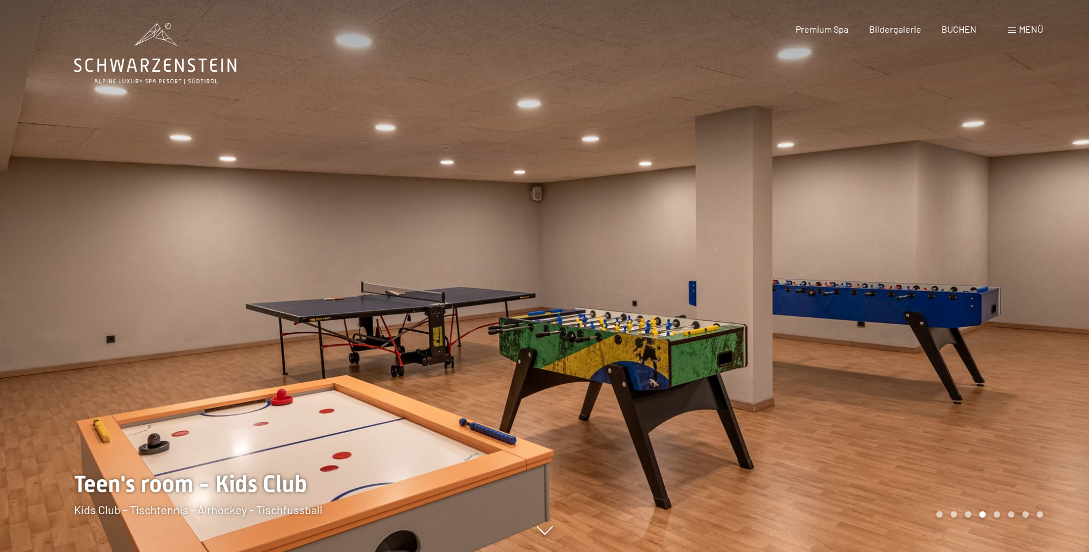
click at [959, 171] on div at bounding box center [817, 276] width 545 height 552
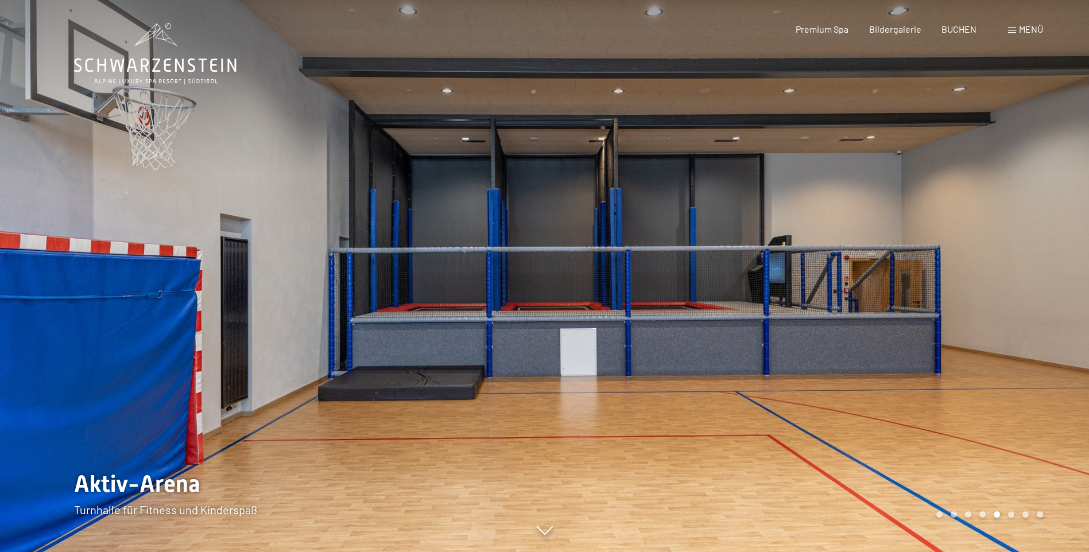
click at [962, 189] on div at bounding box center [817, 276] width 545 height 552
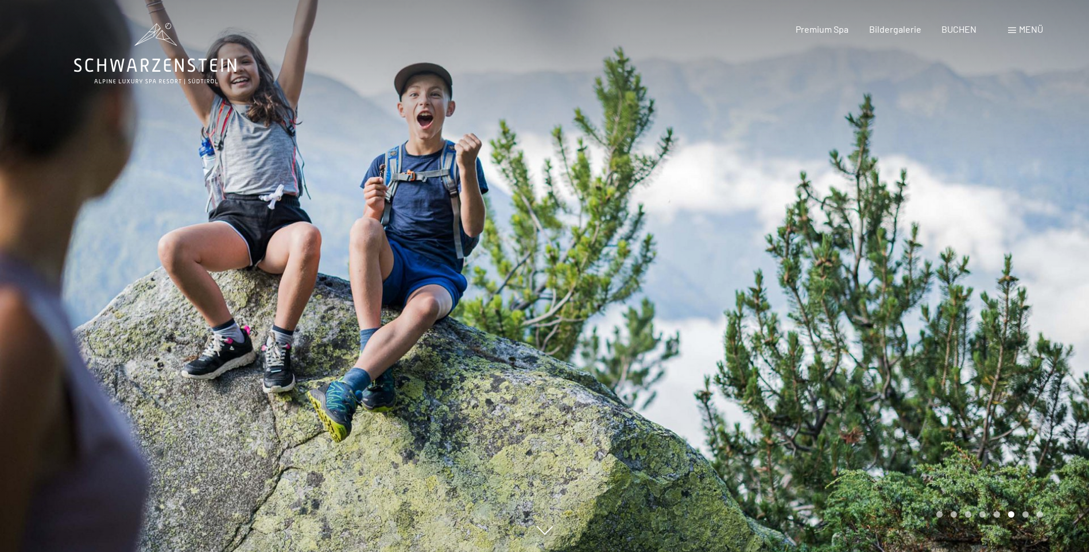
click at [962, 189] on div at bounding box center [817, 276] width 545 height 552
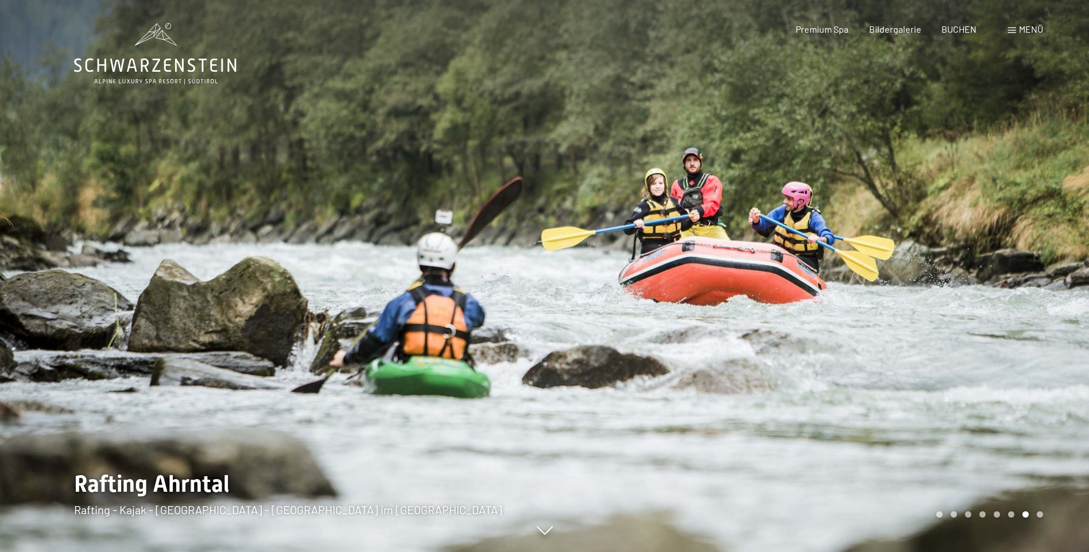
click at [962, 189] on div at bounding box center [817, 276] width 545 height 552
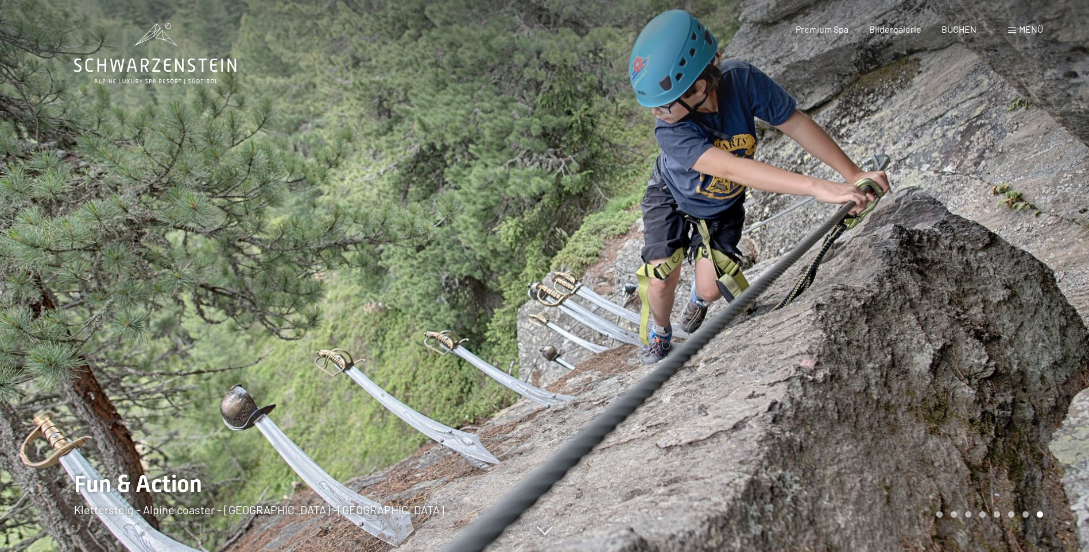
click at [160, 59] on icon at bounding box center [155, 66] width 162 height 14
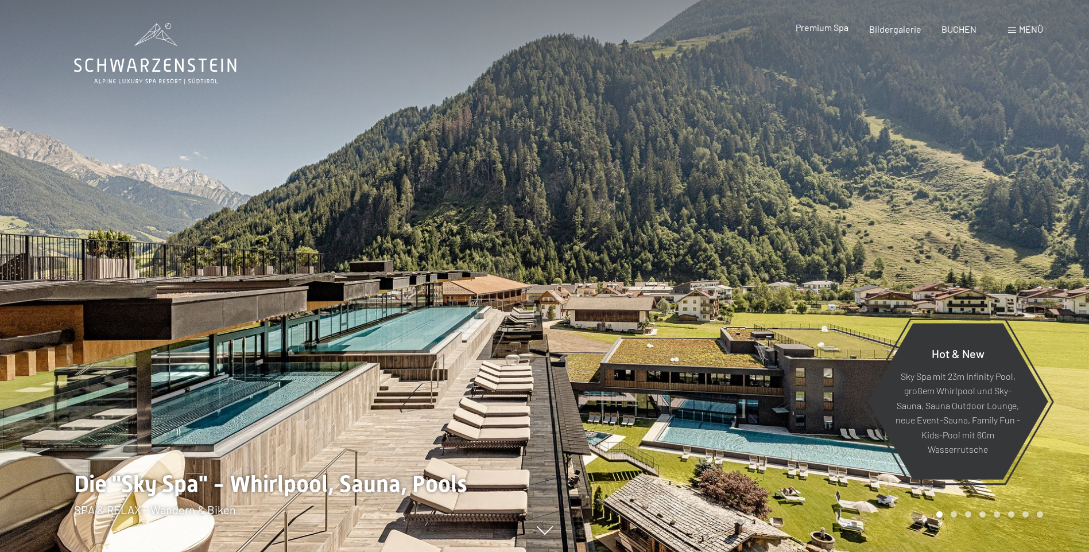
click at [840, 32] on span "Premium Spa" at bounding box center [821, 27] width 53 height 11
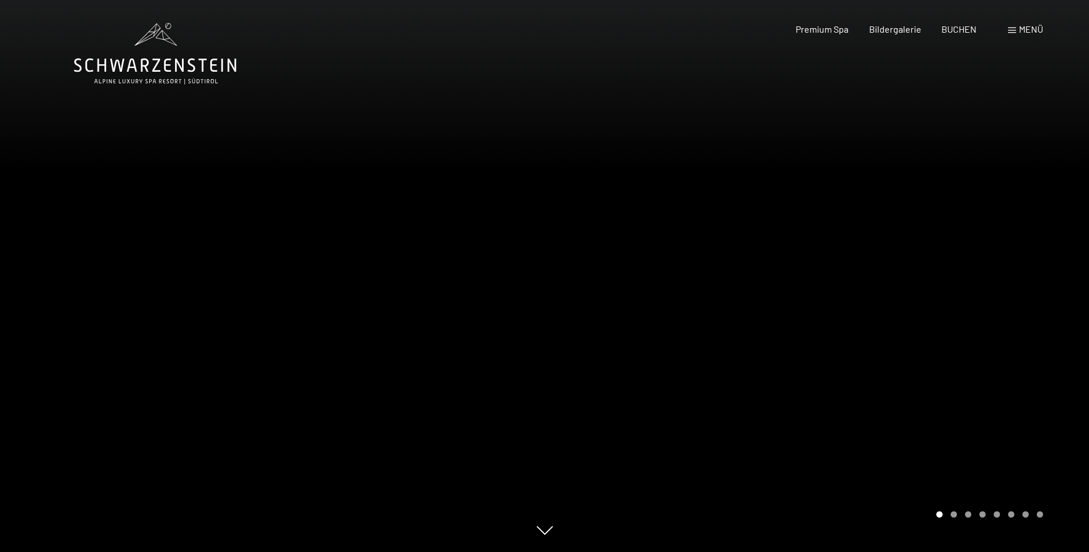
click at [1017, 29] on div "Menü" at bounding box center [1025, 29] width 35 height 13
